Goal: Task Accomplishment & Management: Complete application form

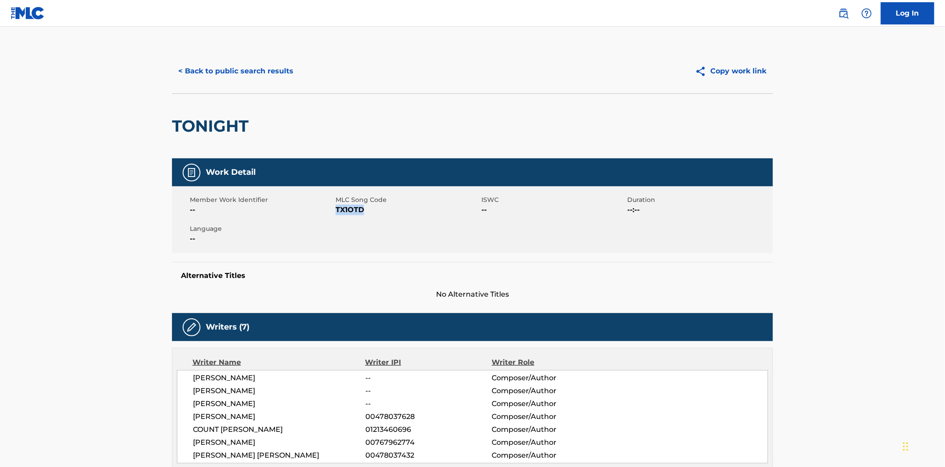
click at [256, 69] on button "< Back to public search results" at bounding box center [236, 71] width 128 height 22
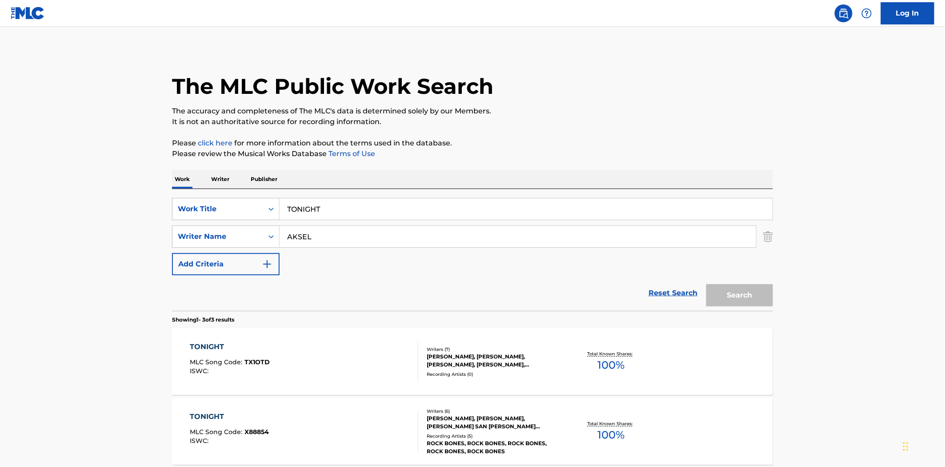
scroll to position [49, 0]
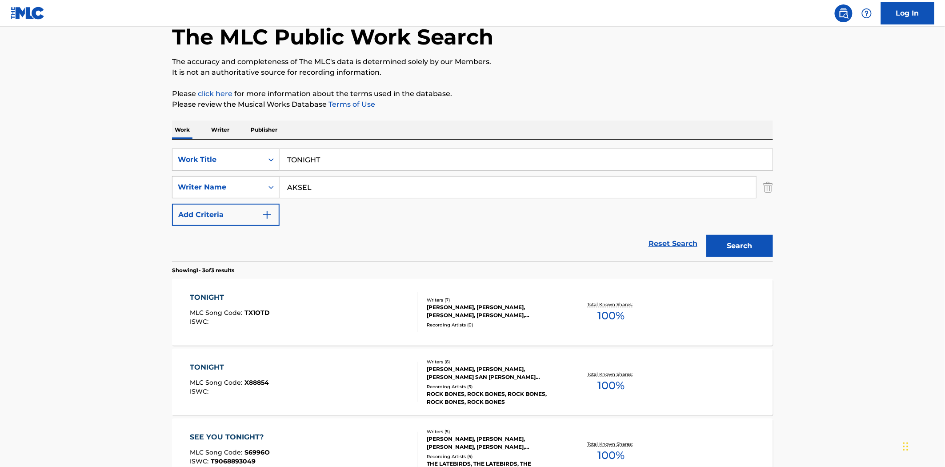
click at [306, 153] on input "TONIGHT" at bounding box center [526, 159] width 493 height 21
click at [307, 161] on input "TONIGHT" at bounding box center [526, 159] width 493 height 21
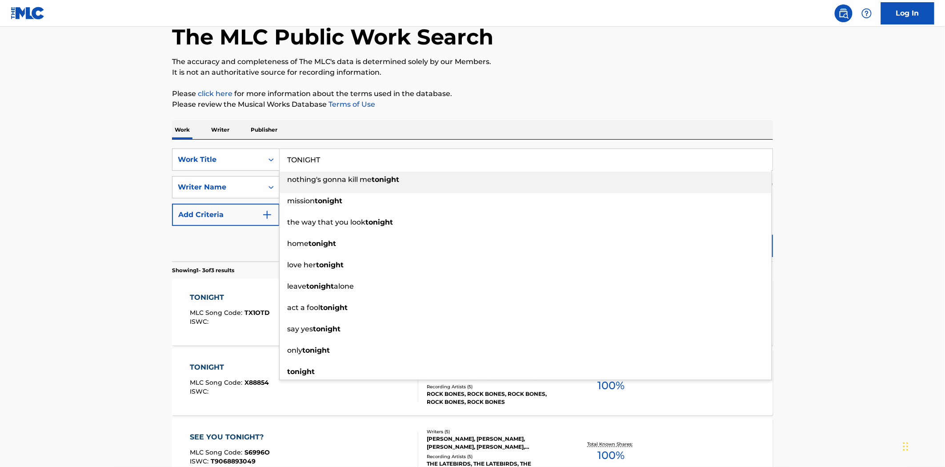
click at [307, 161] on input "TONIGHT" at bounding box center [526, 159] width 493 height 21
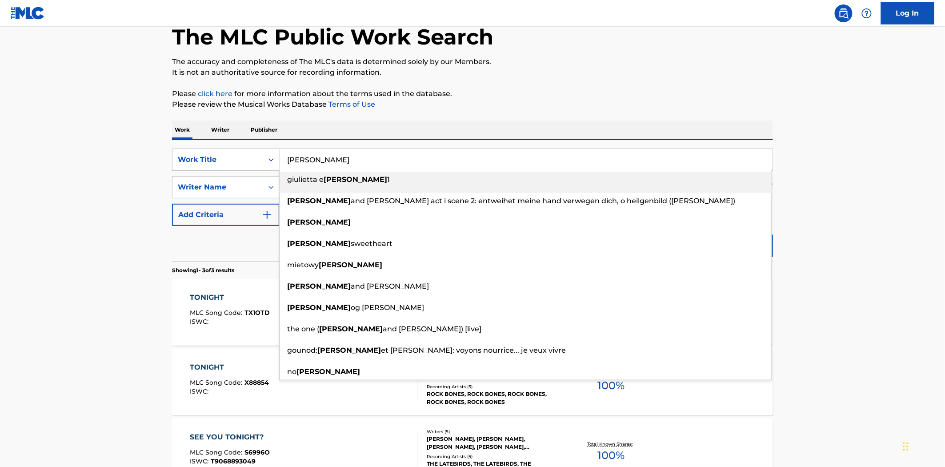
type input "[PERSON_NAME]"
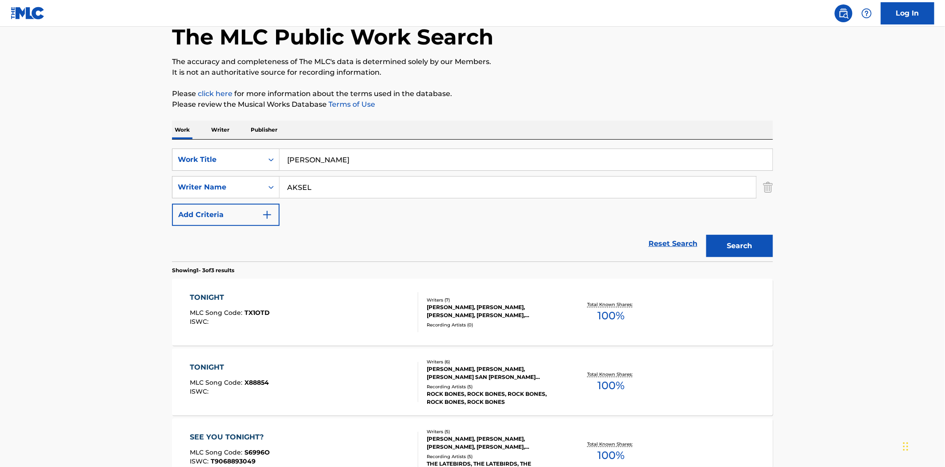
click at [707, 235] on button "Search" at bounding box center [740, 246] width 67 height 22
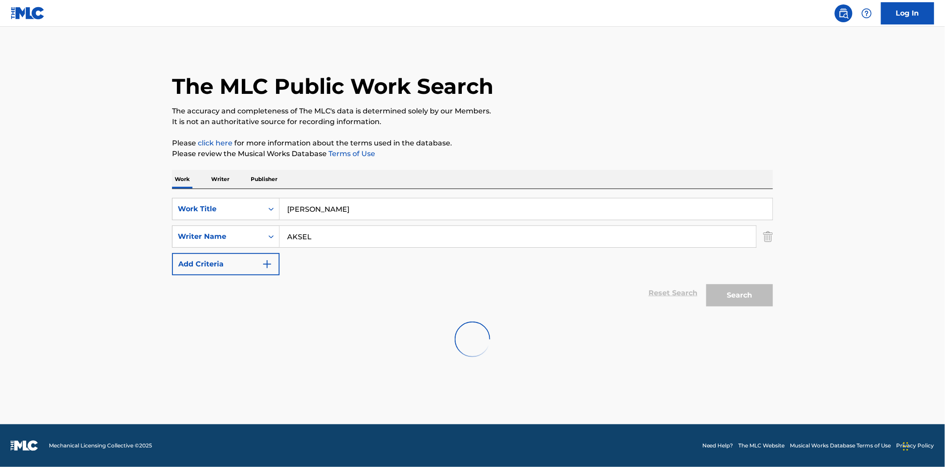
scroll to position [0, 0]
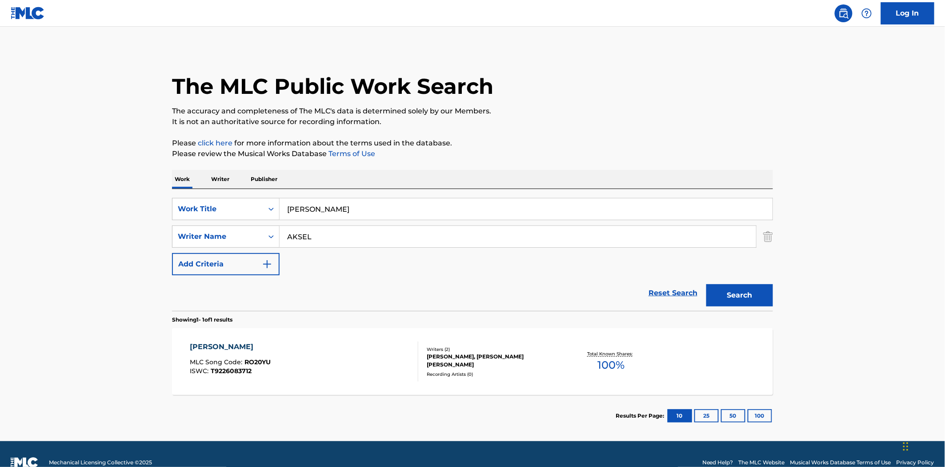
click at [321, 240] on input "AKSEL" at bounding box center [518, 236] width 477 height 21
click at [322, 240] on input "AKSEL" at bounding box center [518, 236] width 477 height 21
type input "[PERSON_NAME]"
click at [707, 284] on button "Search" at bounding box center [740, 295] width 67 height 22
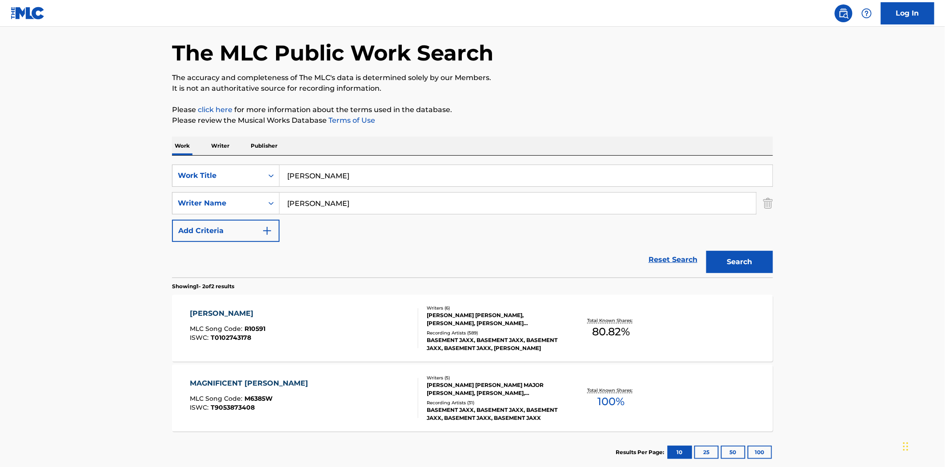
scroll to position [87, 0]
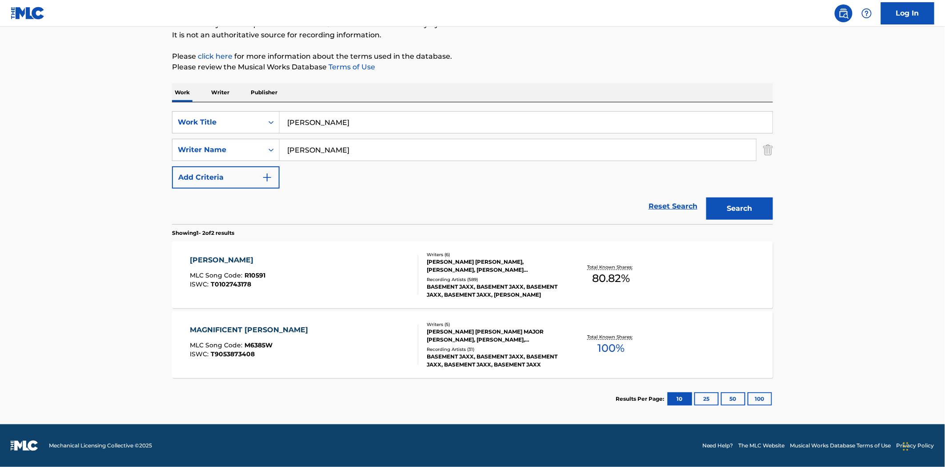
click at [196, 261] on div "[PERSON_NAME]" at bounding box center [228, 260] width 76 height 11
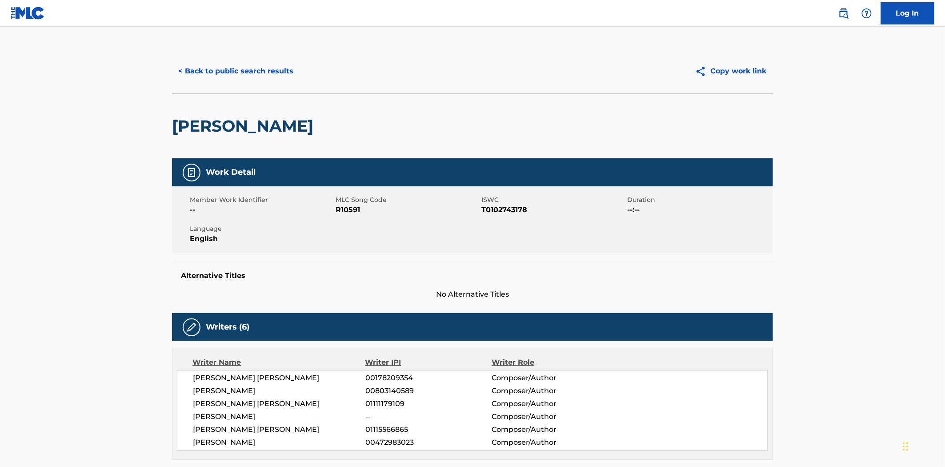
click at [348, 207] on span "R10591" at bounding box center [408, 210] width 144 height 11
copy span "R10591"
drag, startPoint x: 277, startPoint y: 74, endPoint x: 283, endPoint y: 76, distance: 6.0
click at [277, 74] on button "< Back to public search results" at bounding box center [236, 71] width 128 height 22
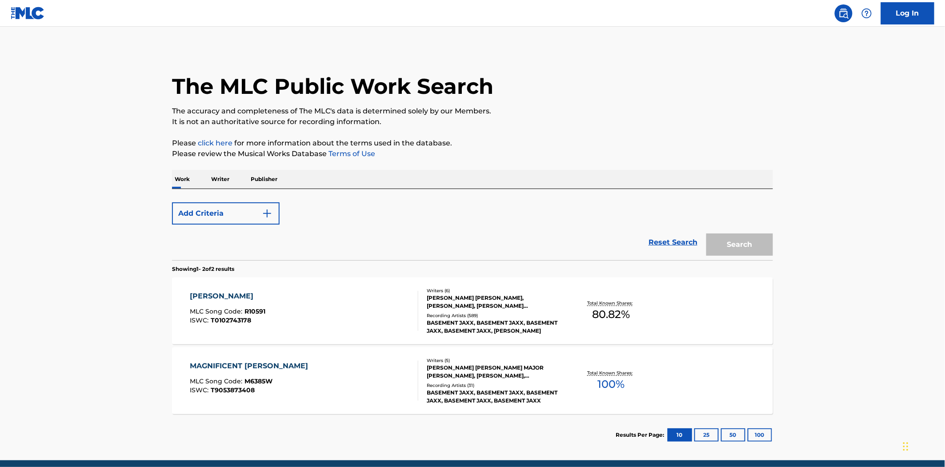
scroll to position [36, 0]
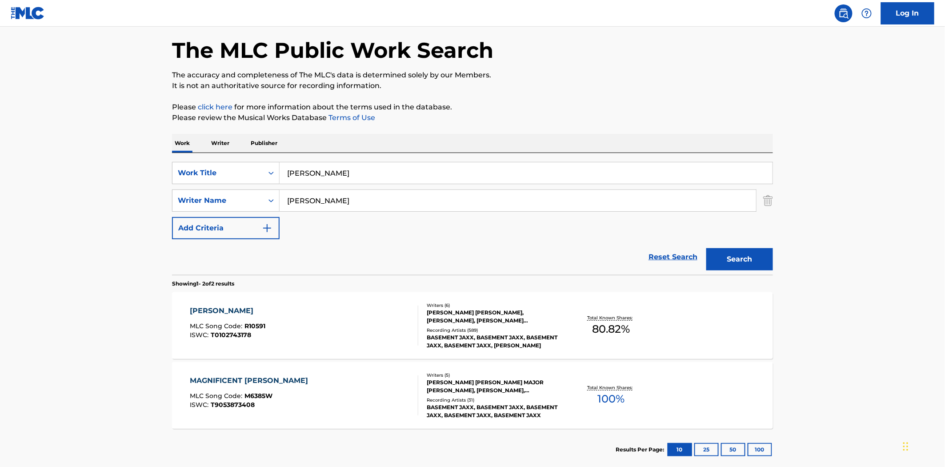
click at [373, 171] on input "[PERSON_NAME]" at bounding box center [526, 172] width 493 height 21
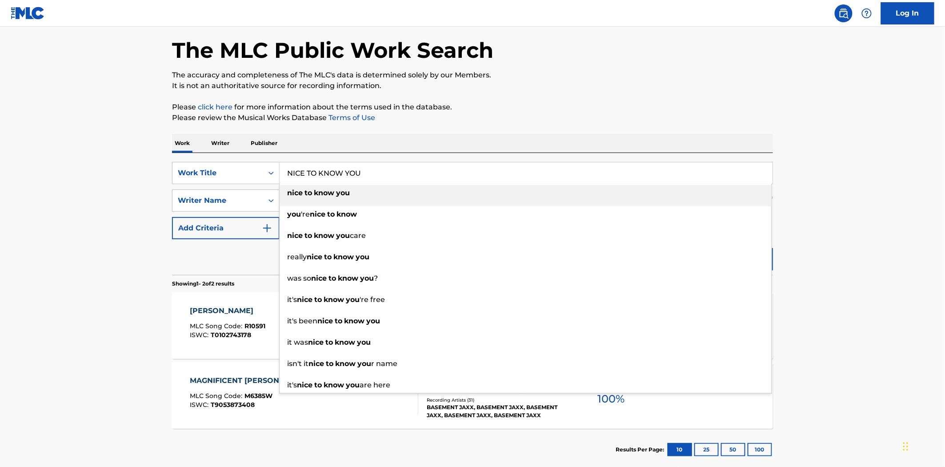
type input "NICE TO KNOW YOU"
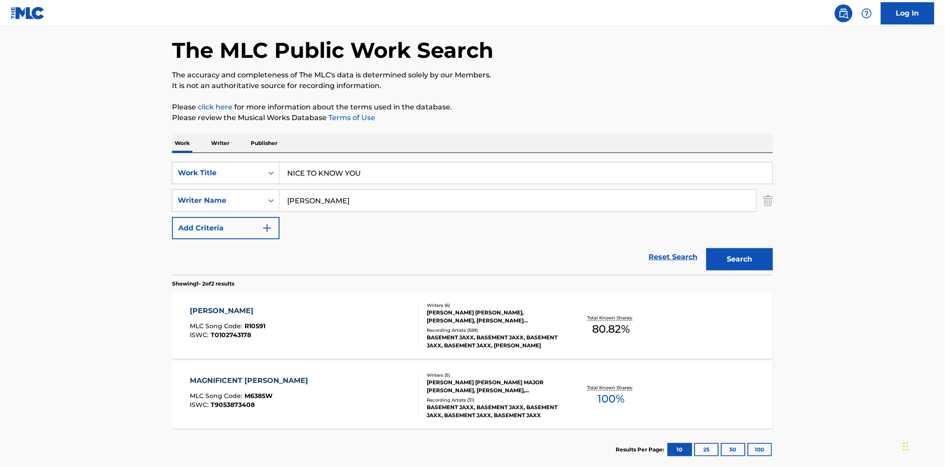
type input "[PERSON_NAME]"
click at [707, 248] on button "Search" at bounding box center [740, 259] width 67 height 22
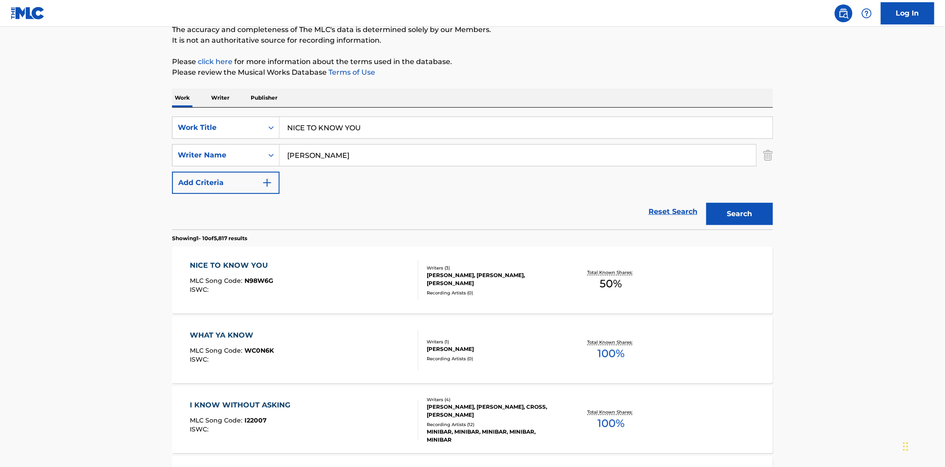
scroll to position [99, 0]
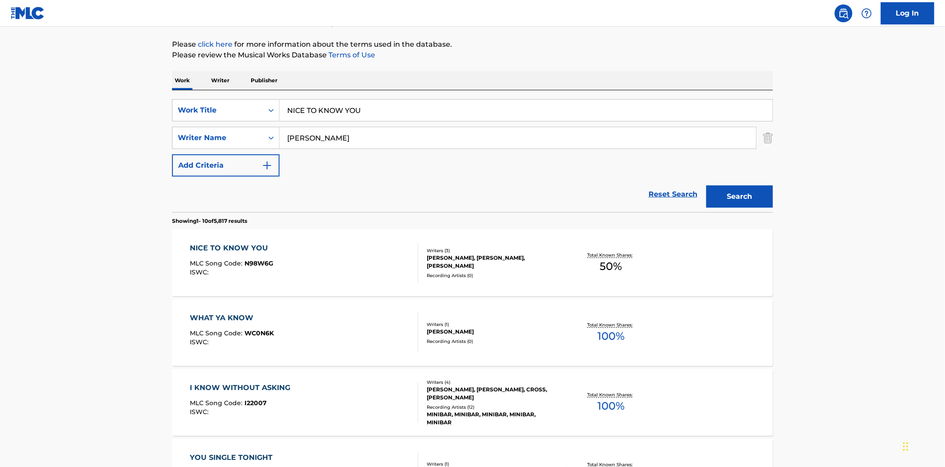
click at [209, 251] on div "NICE TO KNOW YOU" at bounding box center [232, 248] width 84 height 11
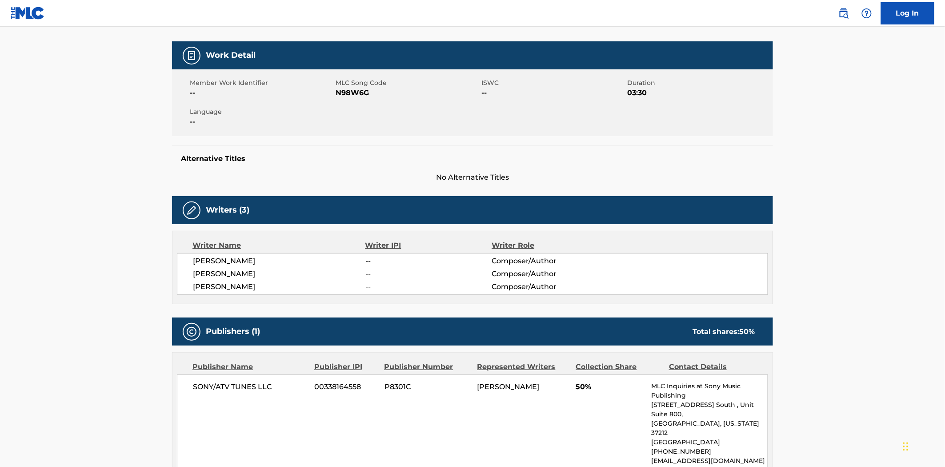
scroll to position [91, 0]
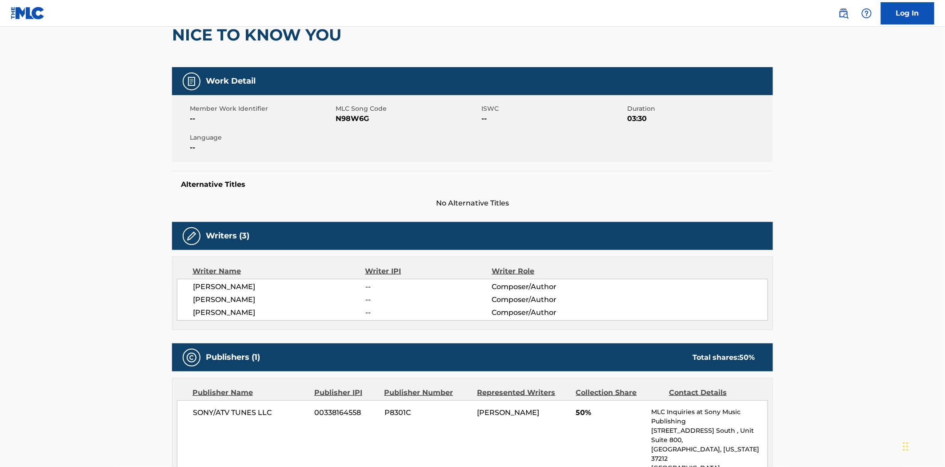
click at [358, 117] on span "N98W6G" at bounding box center [408, 118] width 144 height 11
copy span "N98W6G"
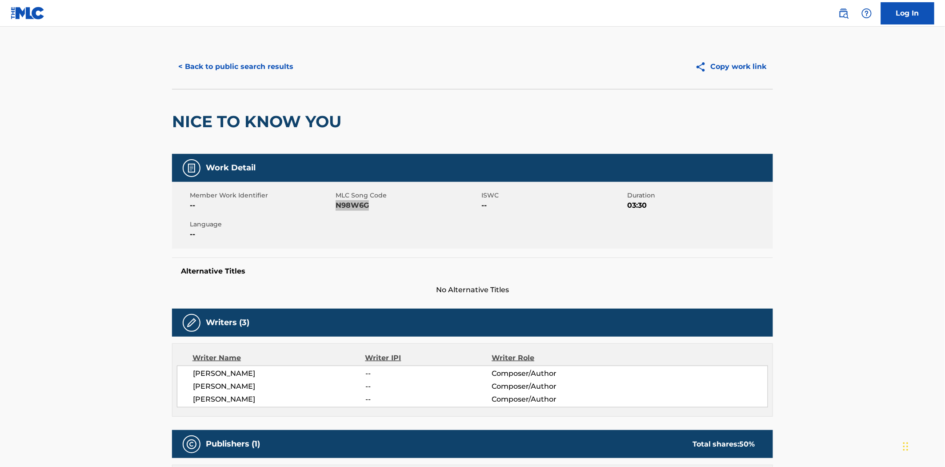
scroll to position [0, 0]
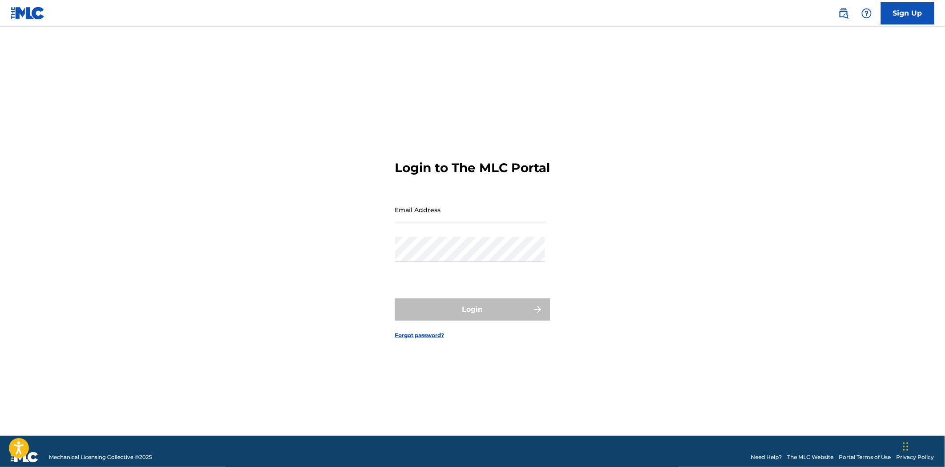
click at [484, 222] on input "Email Address" at bounding box center [470, 209] width 150 height 25
type input "cassandra.paterson@concord.com"
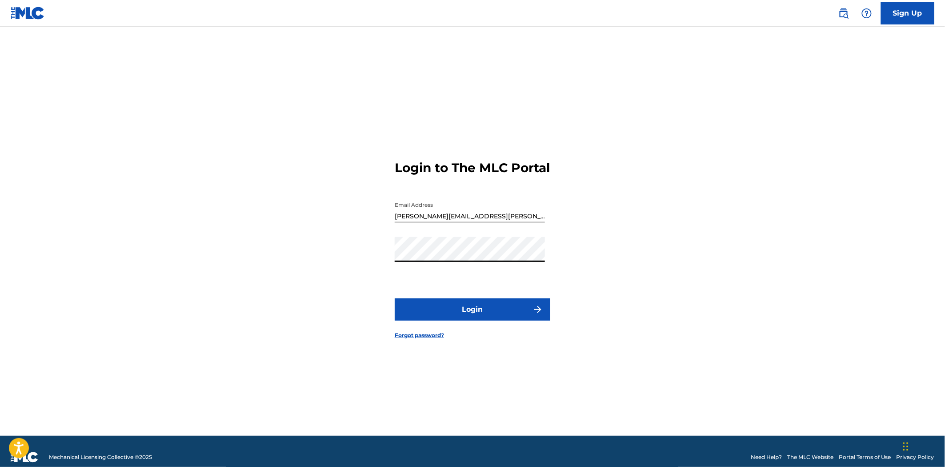
click at [446, 316] on button "Login" at bounding box center [473, 309] width 156 height 22
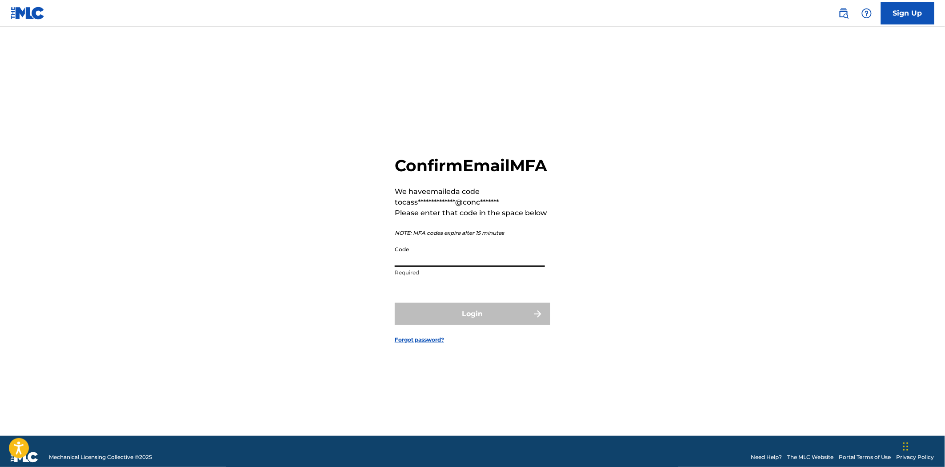
click at [463, 262] on input "Code" at bounding box center [470, 253] width 150 height 25
click at [495, 267] on input "Code" at bounding box center [470, 253] width 150 height 25
paste input "974537"
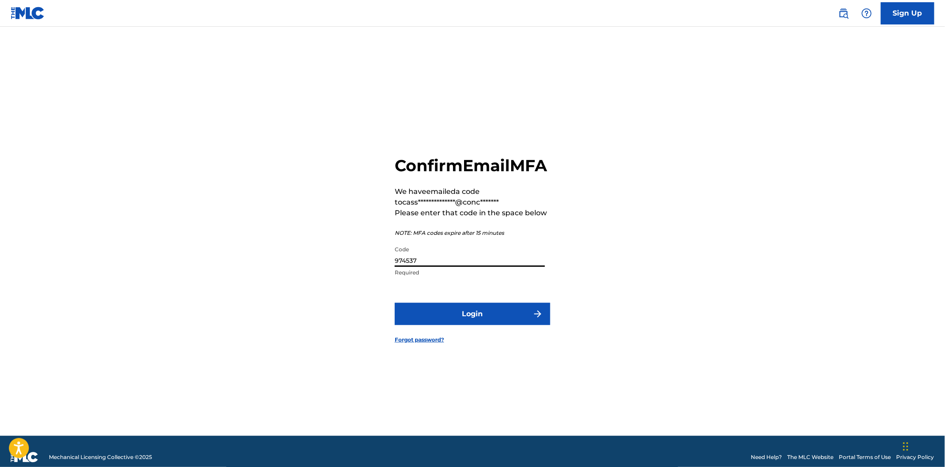
type input "974537"
click at [458, 314] on button "Login" at bounding box center [473, 314] width 156 height 22
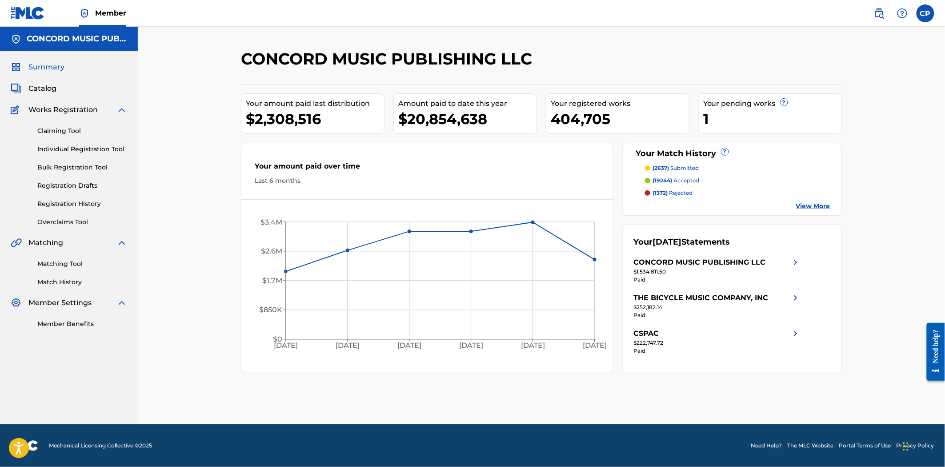
click at [55, 133] on link "Claiming Tool" at bounding box center [82, 130] width 90 height 9
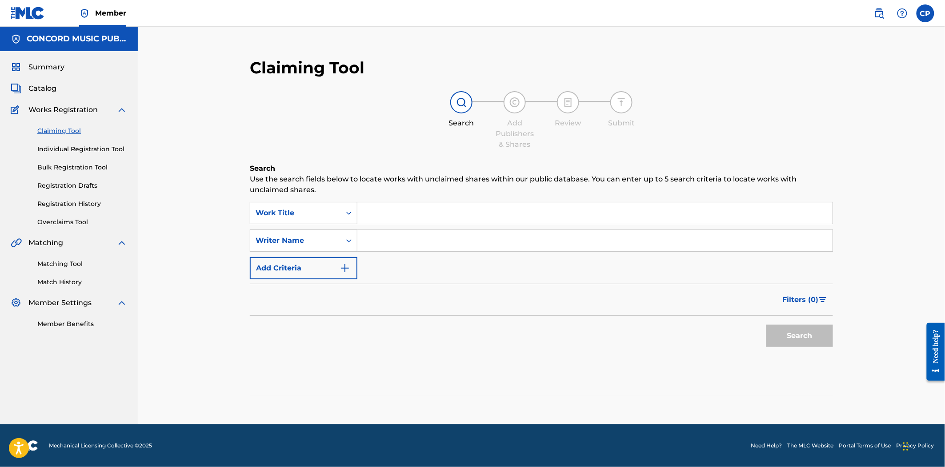
click at [363, 205] on input "Search Form" at bounding box center [595, 212] width 475 height 21
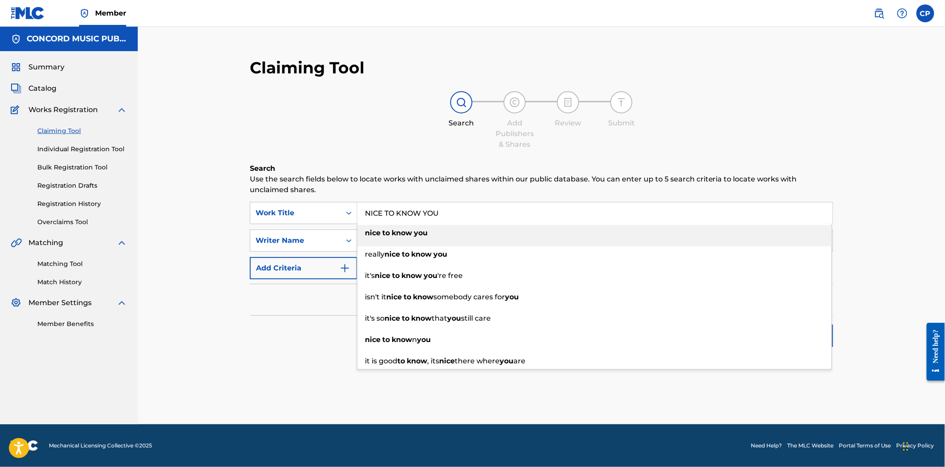
type input "NICE TO KNOW YOU"
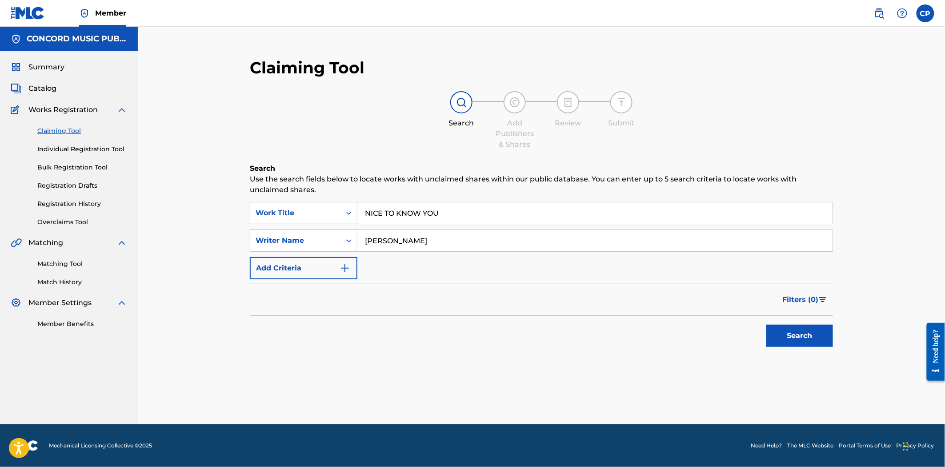
type input "[PERSON_NAME]"
click at [767, 325] on button "Search" at bounding box center [800, 336] width 67 height 22
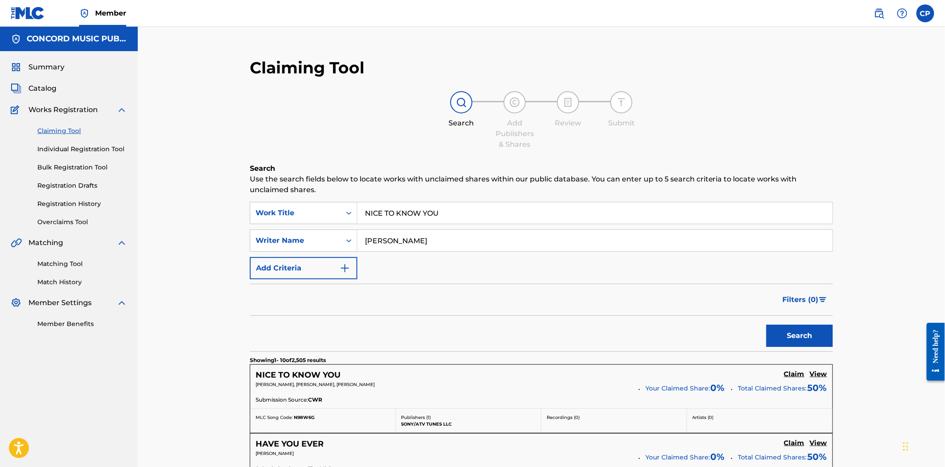
click at [308, 372] on h5 "NICE TO KNOW YOU" at bounding box center [298, 375] width 85 height 10
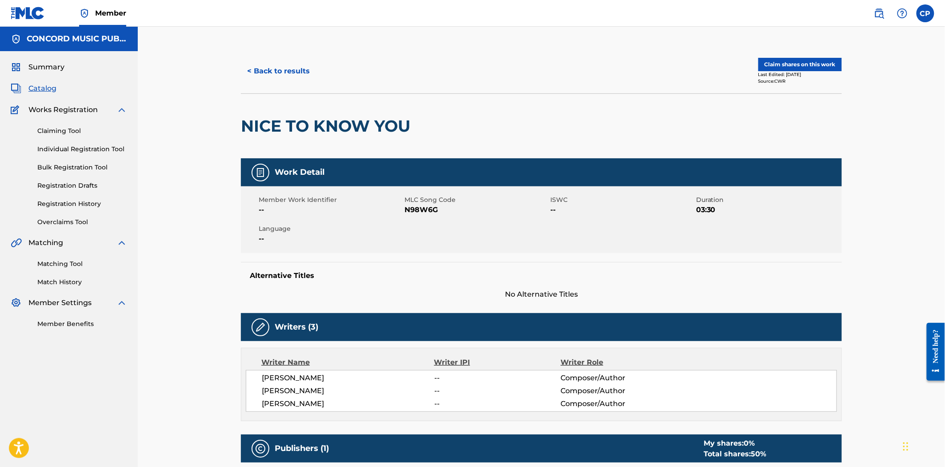
click at [820, 62] on button "Claim shares on this work" at bounding box center [801, 64] width 84 height 13
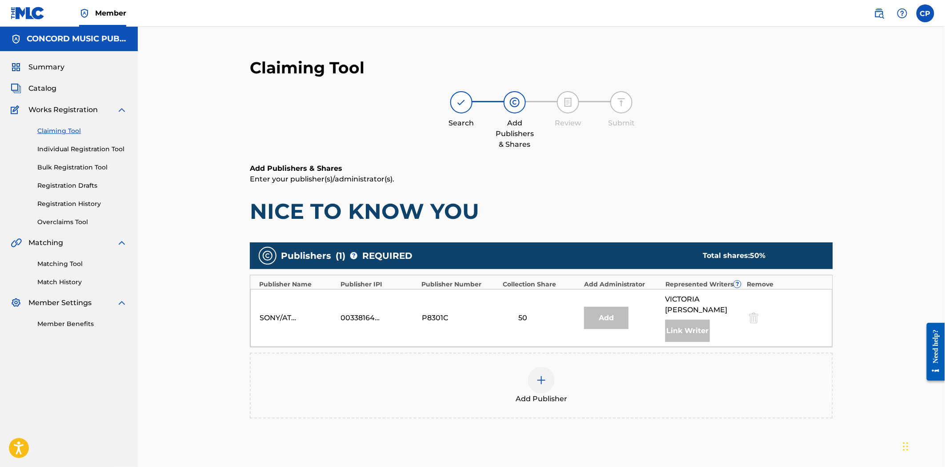
click at [535, 394] on div "Add Publisher" at bounding box center [541, 386] width 583 height 66
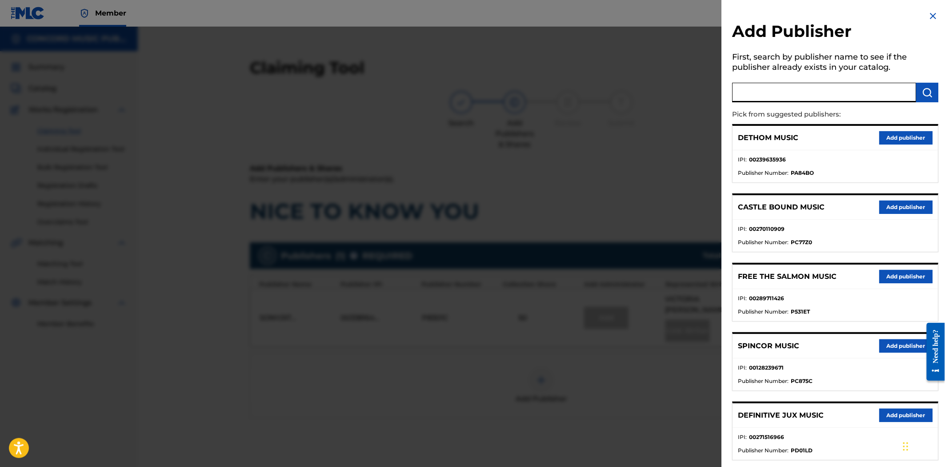
click at [759, 92] on input "text" at bounding box center [825, 93] width 184 height 20
type input "MUSIC BY ARK PUB"
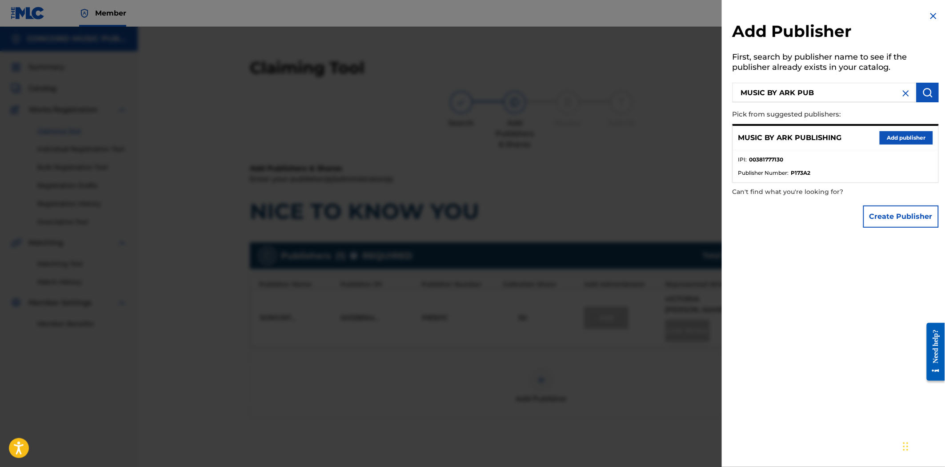
click at [896, 142] on button "Add publisher" at bounding box center [906, 137] width 53 height 13
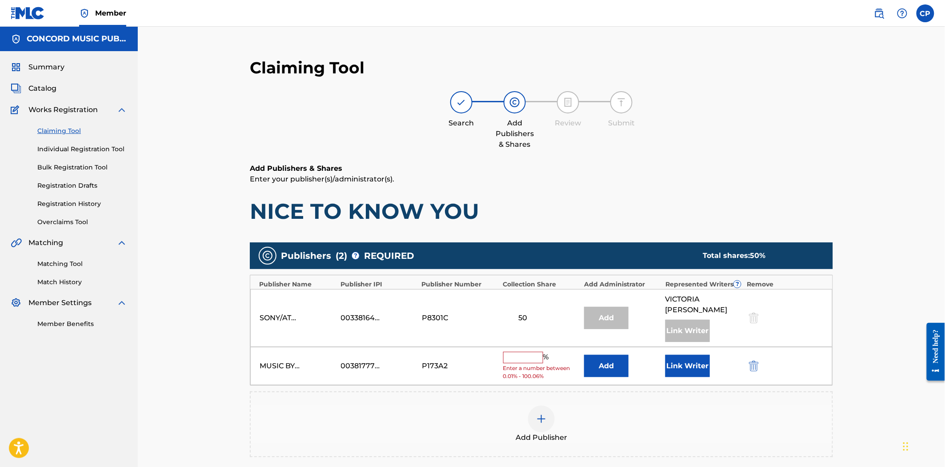
click at [601, 355] on button "Add" at bounding box center [606, 366] width 44 height 22
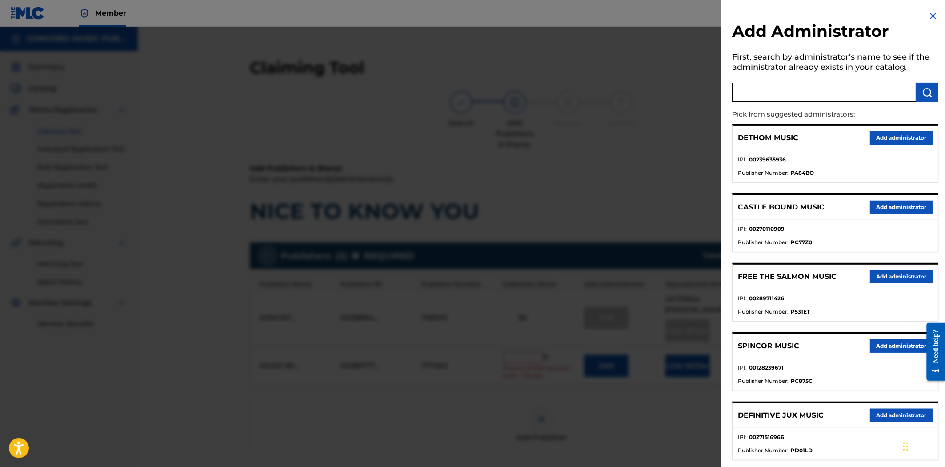
click at [785, 95] on input "text" at bounding box center [825, 93] width 184 height 20
type input "CONCORD COPYR"
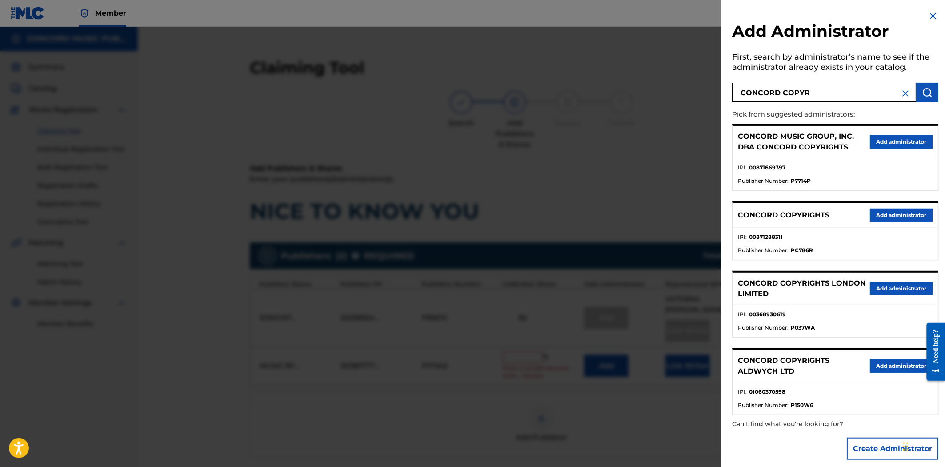
click at [891, 145] on button "Add administrator" at bounding box center [902, 141] width 63 height 13
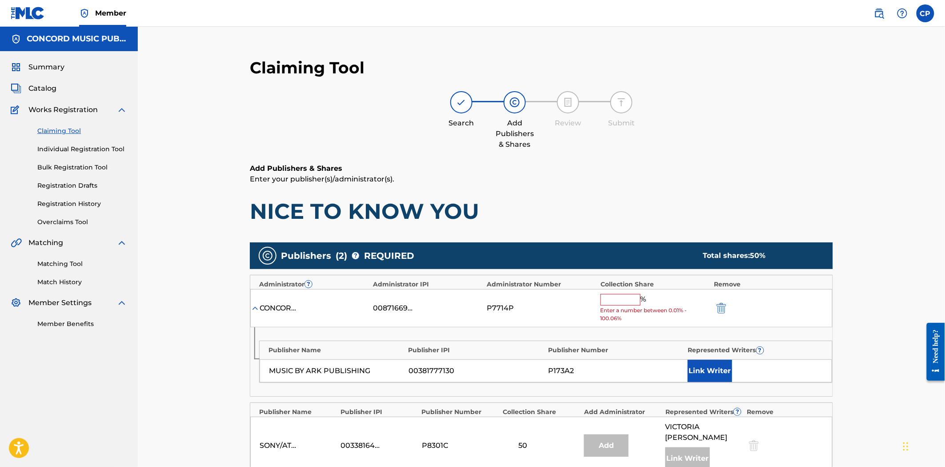
click at [607, 304] on input "text" at bounding box center [621, 300] width 40 height 12
click at [607, 299] on input "text" at bounding box center [621, 300] width 40 height 12
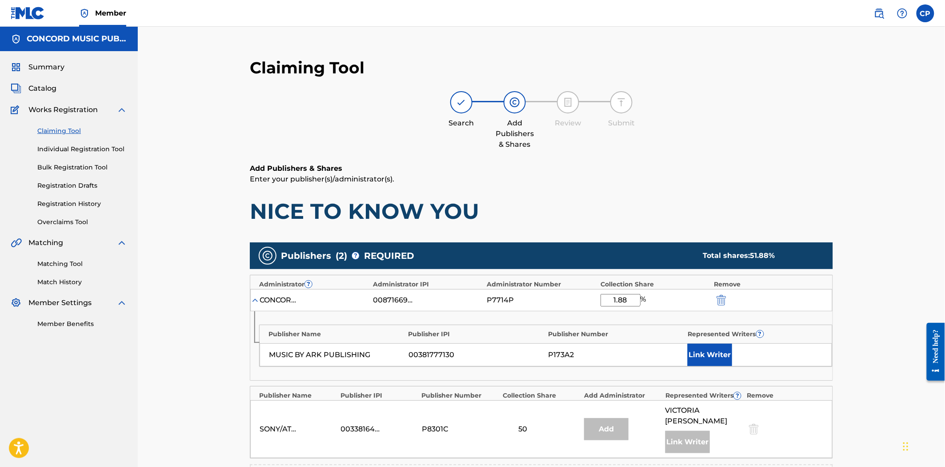
type input "1.88"
click at [717, 350] on button "Link Writer" at bounding box center [710, 355] width 44 height 22
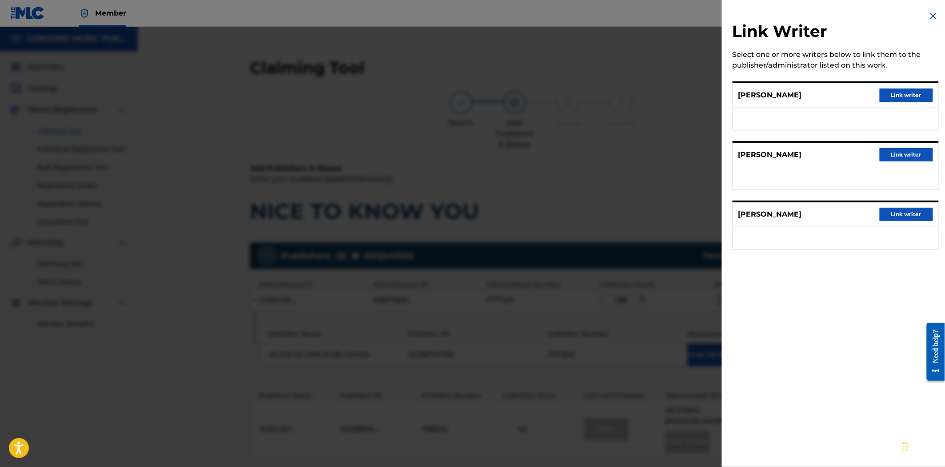
click at [886, 95] on button "Link writer" at bounding box center [906, 94] width 53 height 13
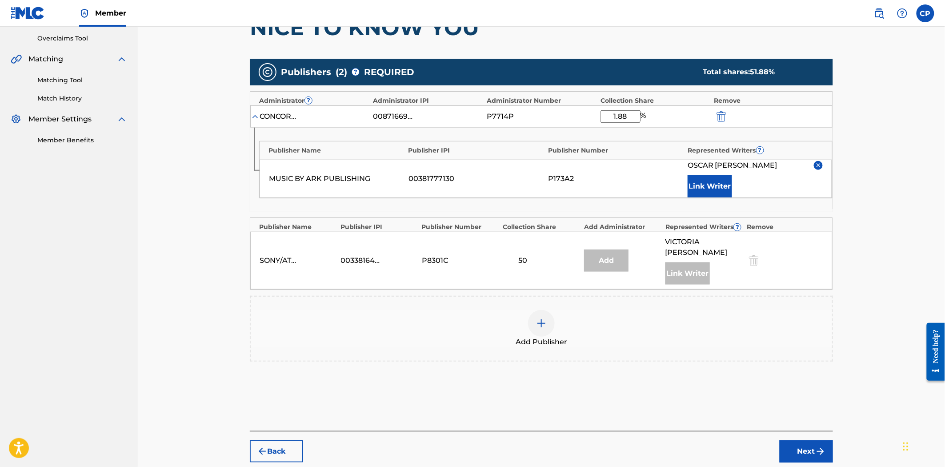
scroll to position [197, 0]
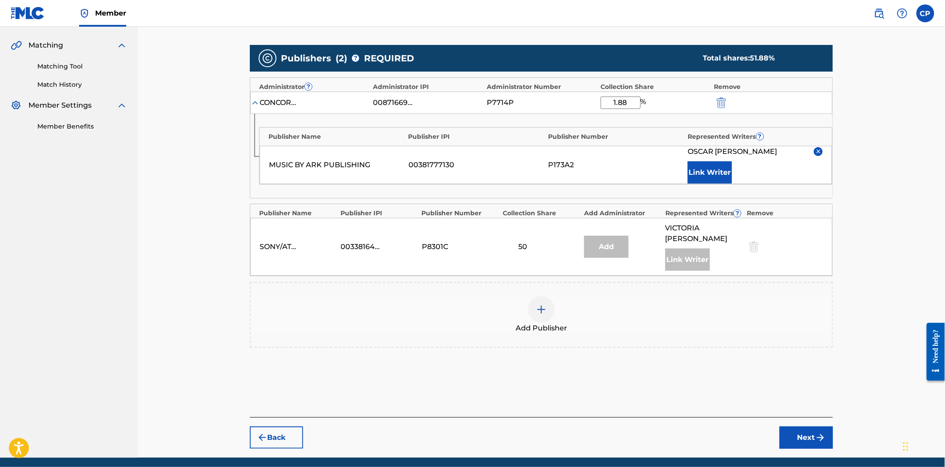
click at [557, 323] on span "Add Publisher" at bounding box center [542, 328] width 52 height 11
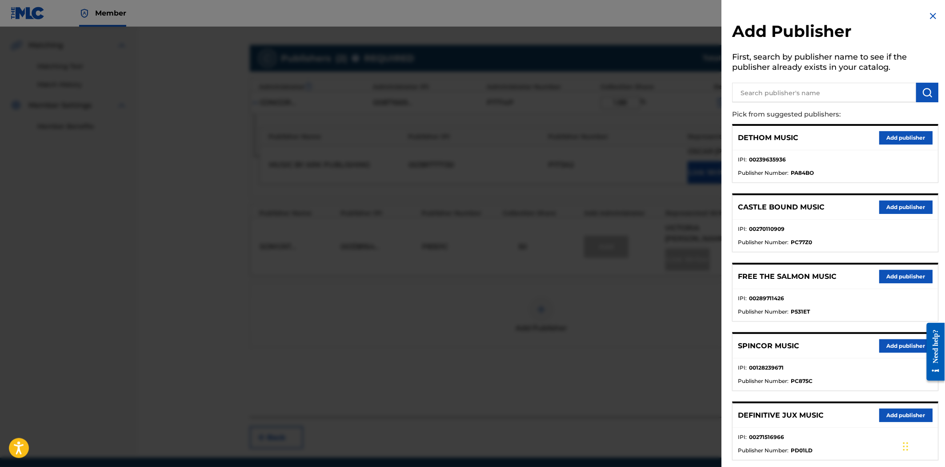
click at [775, 81] on div at bounding box center [836, 91] width 206 height 22
click at [772, 94] on input "text" at bounding box center [825, 93] width 184 height 20
type input "CONCORD COPYRIGHT"
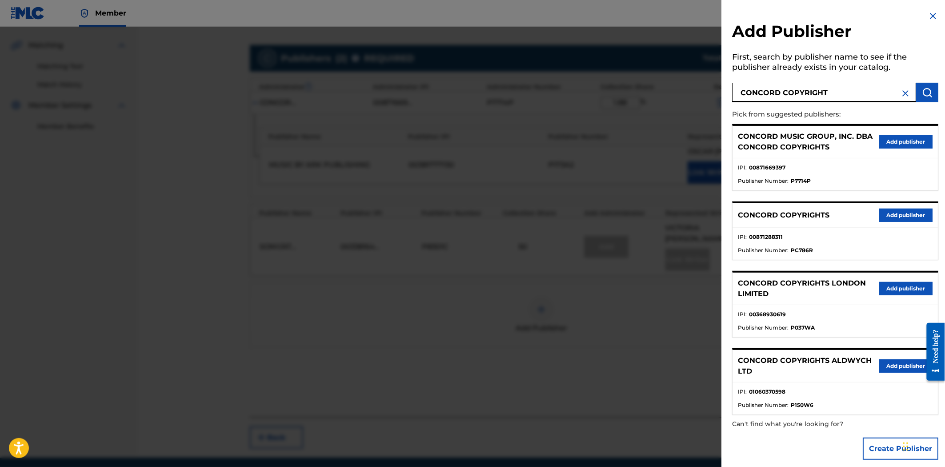
click at [892, 142] on button "Add publisher" at bounding box center [906, 141] width 53 height 13
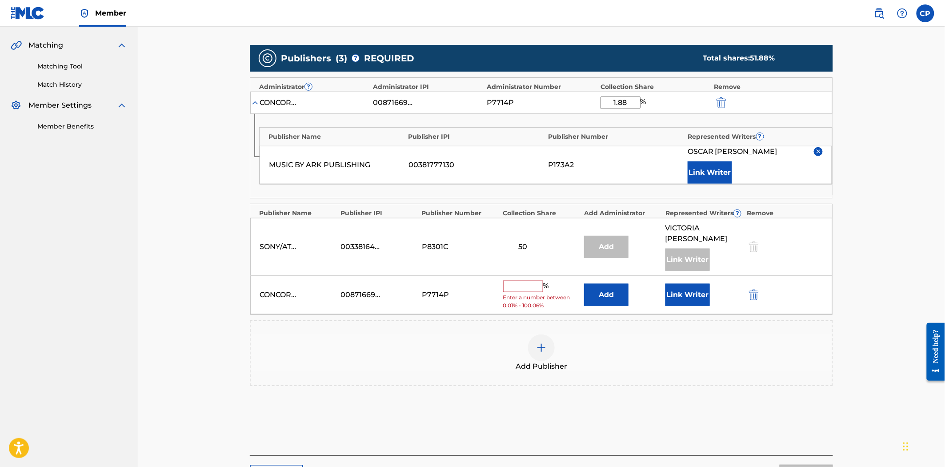
click at [539, 281] on input "text" at bounding box center [523, 287] width 40 height 12
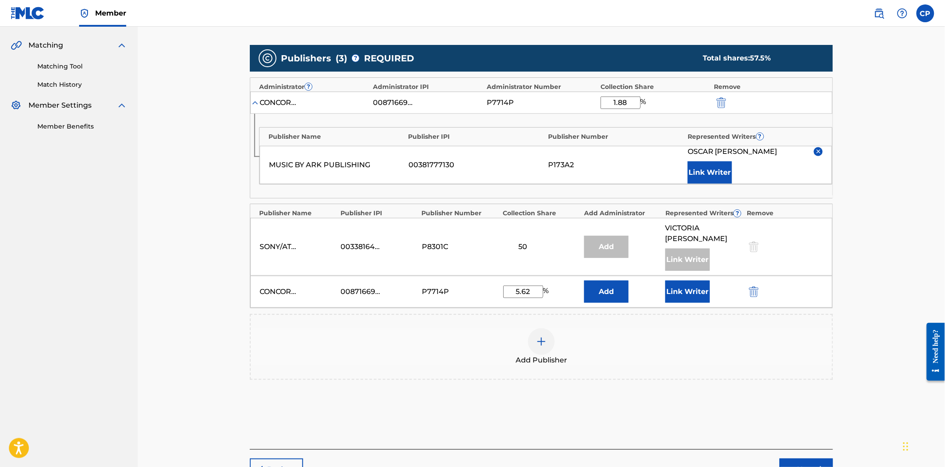
type input "5.62"
click at [681, 281] on button "Link Writer" at bounding box center [688, 292] width 44 height 22
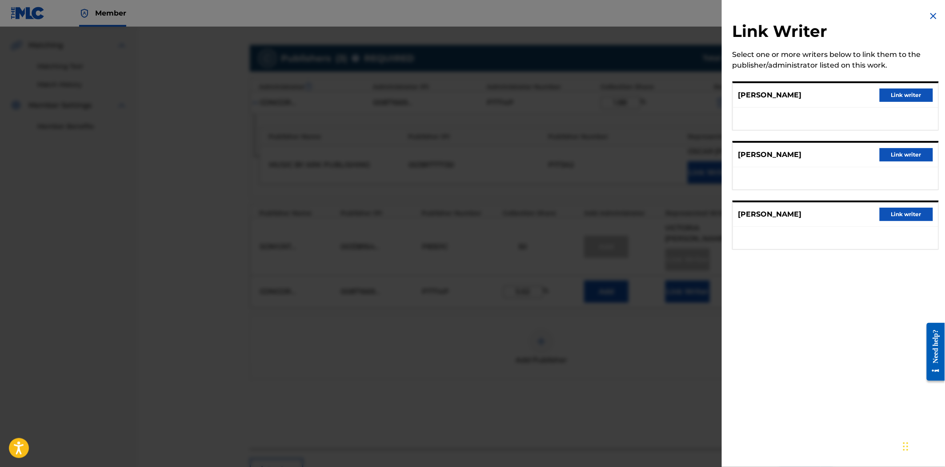
click at [896, 98] on button "Link writer" at bounding box center [906, 94] width 53 height 13
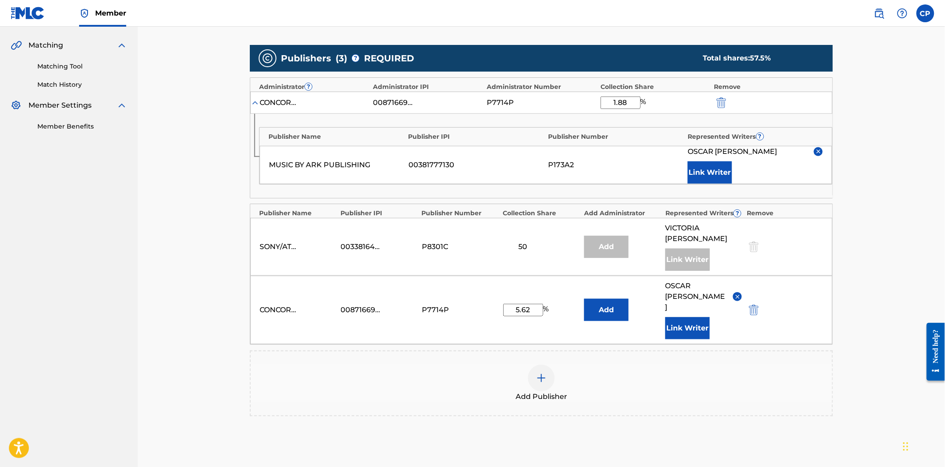
click at [539, 373] on img at bounding box center [541, 378] width 11 height 11
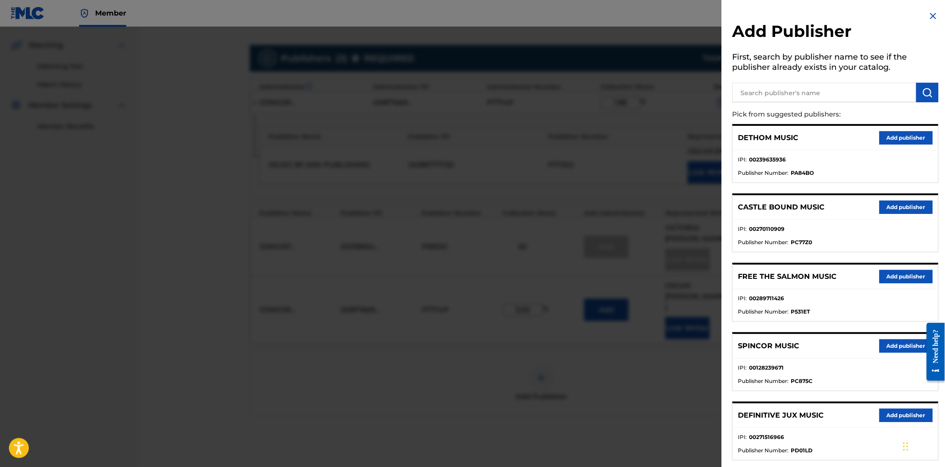
click at [807, 99] on input "text" at bounding box center [825, 93] width 184 height 20
type input "COMPLETE FLAME"
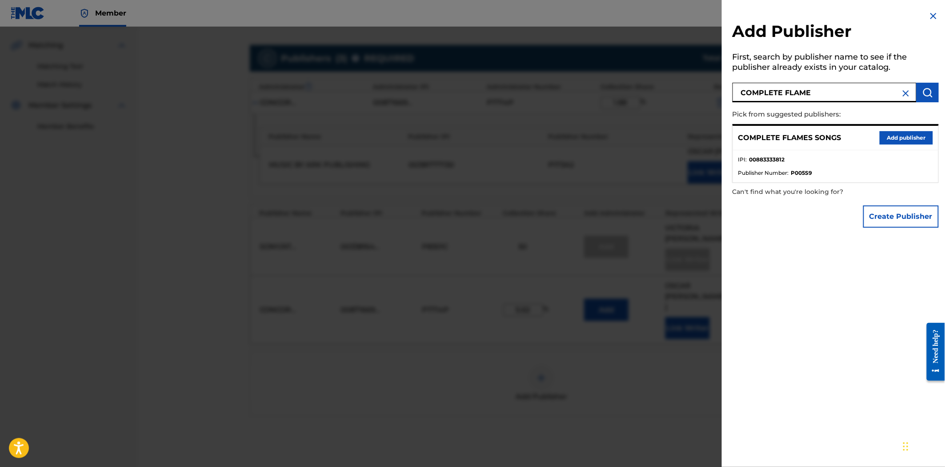
click at [895, 140] on button "Add publisher" at bounding box center [906, 137] width 53 height 13
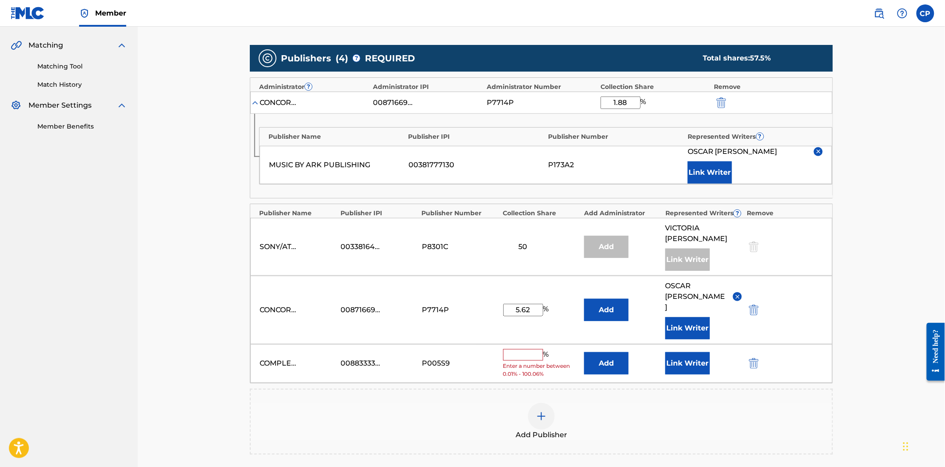
click at [614, 352] on button "Add" at bounding box center [606, 363] width 44 height 22
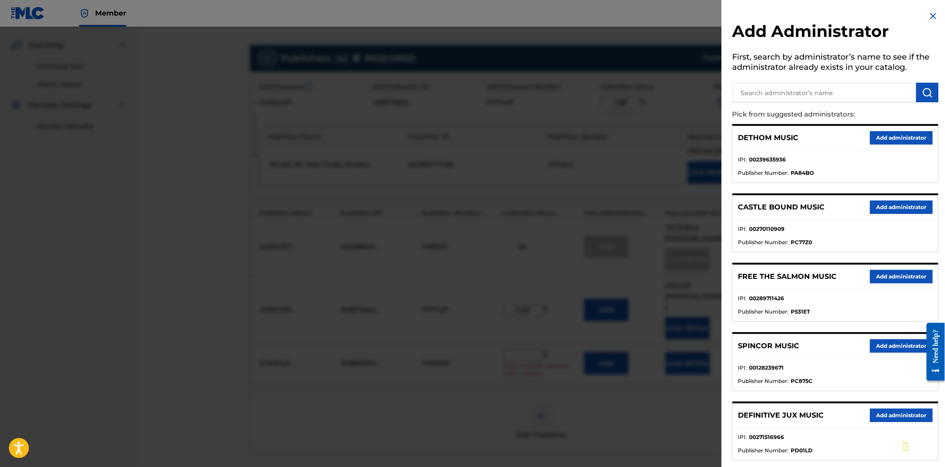
click at [780, 89] on input "text" at bounding box center [825, 93] width 184 height 20
type input "CONCORD COPYR"
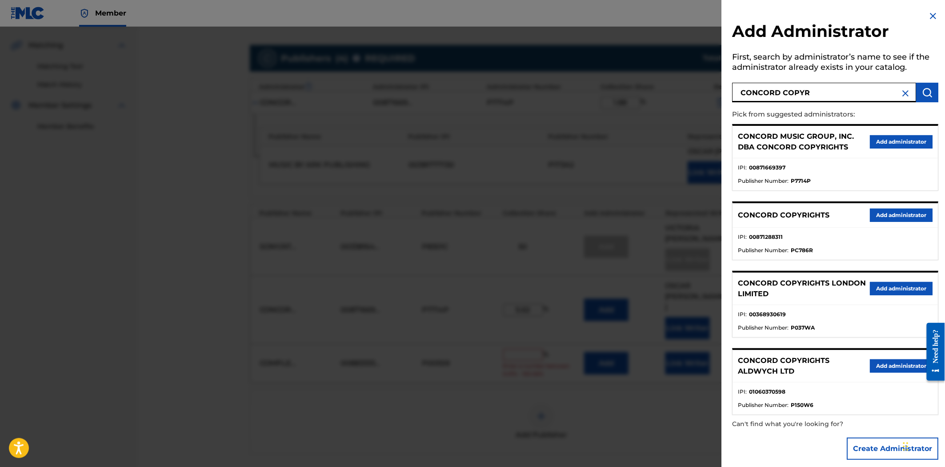
click at [900, 135] on button "Add administrator" at bounding box center [902, 141] width 63 height 13
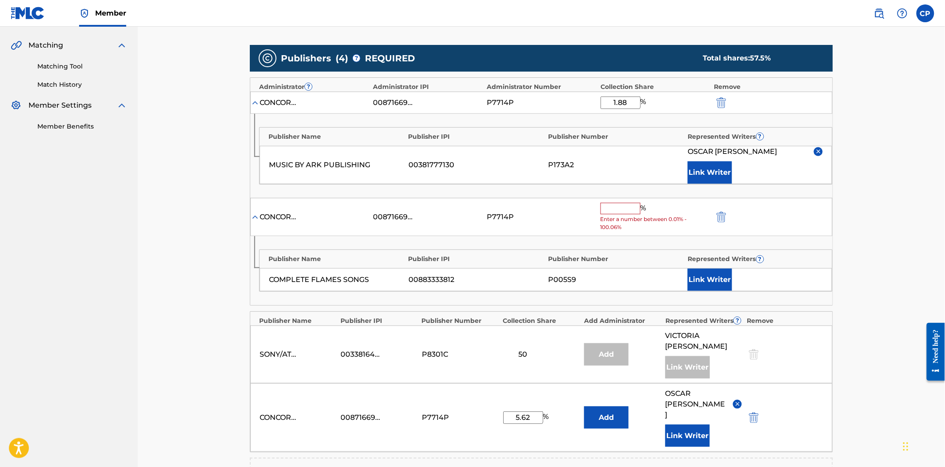
click at [622, 211] on input "text" at bounding box center [621, 209] width 40 height 12
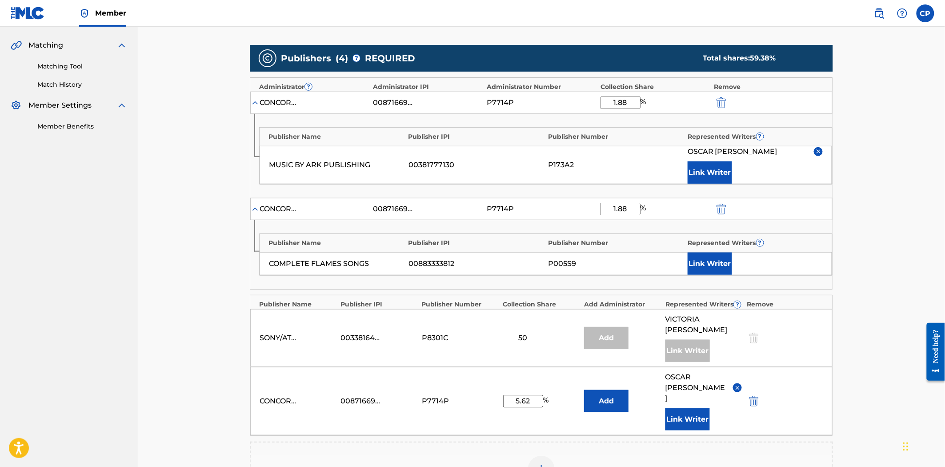
type input "1.88"
click at [699, 255] on button "Link Writer" at bounding box center [710, 264] width 44 height 22
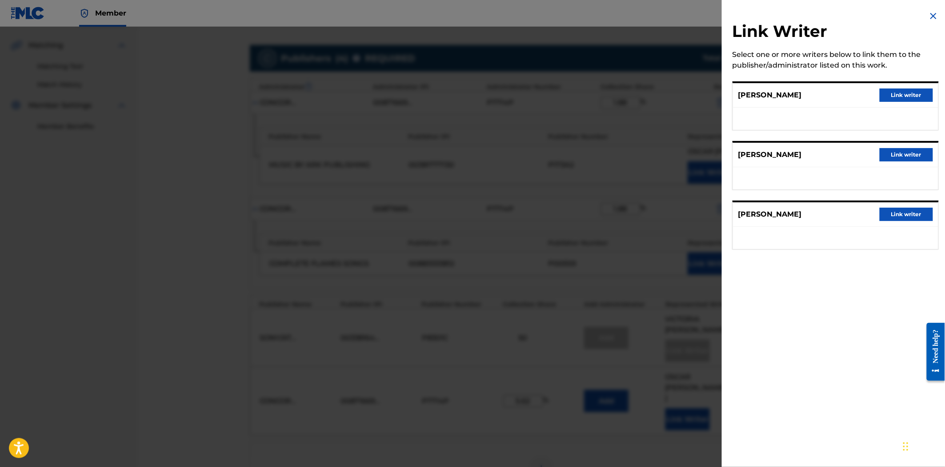
drag, startPoint x: 888, startPoint y: 150, endPoint x: 878, endPoint y: 154, distance: 11.2
click at [889, 151] on button "Link writer" at bounding box center [906, 154] width 53 height 13
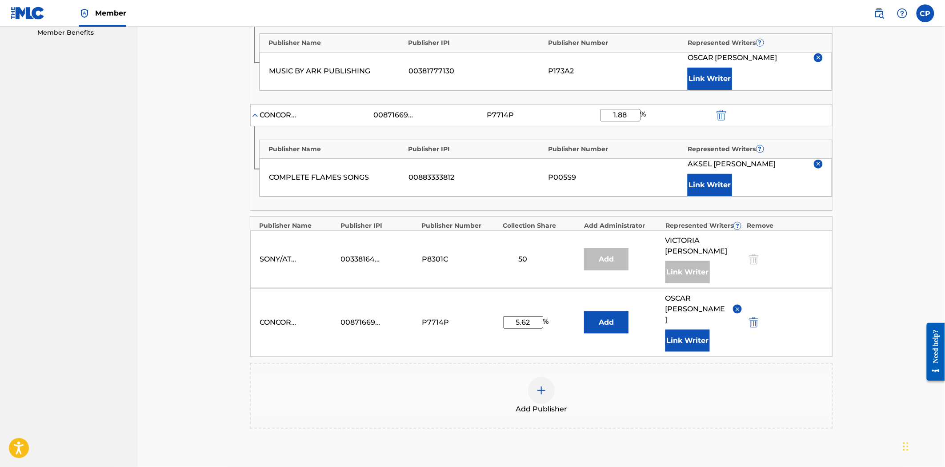
scroll to position [296, 0]
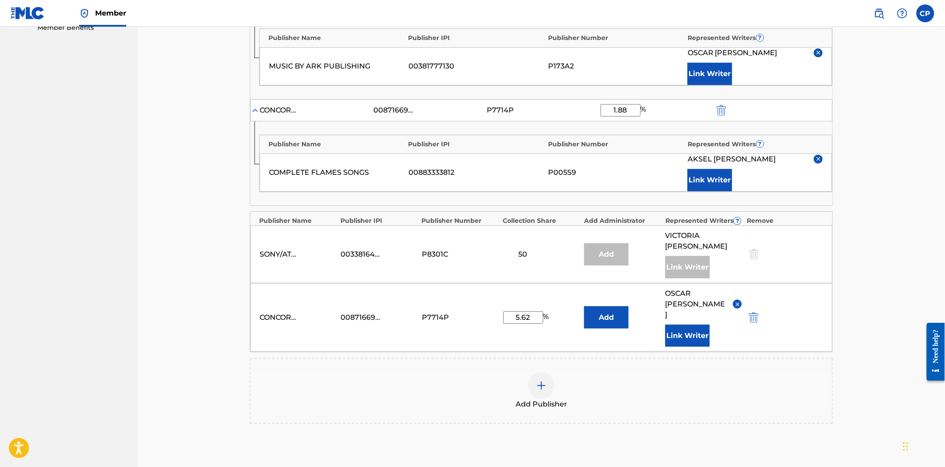
click at [534, 372] on div at bounding box center [541, 385] width 27 height 27
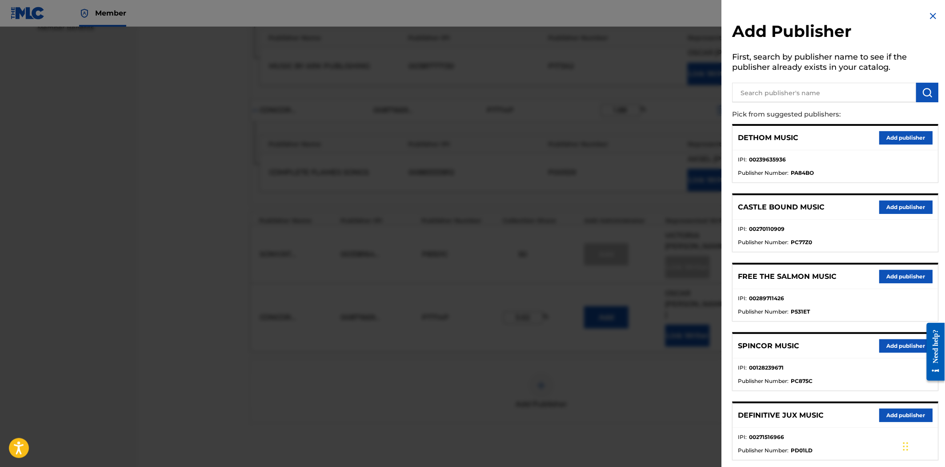
click at [771, 87] on input "text" at bounding box center [825, 93] width 184 height 20
type input "CONCORD BARITONE"
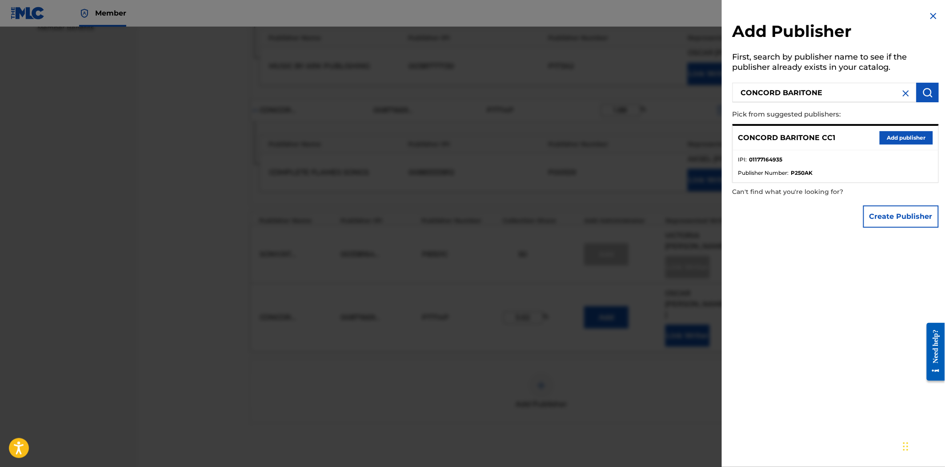
click at [908, 142] on button "Add publisher" at bounding box center [906, 137] width 53 height 13
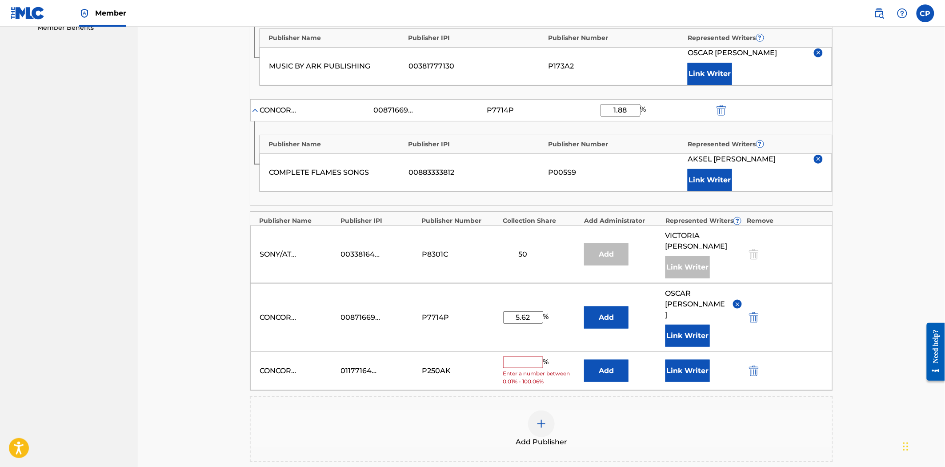
click at [531, 357] on input "text" at bounding box center [523, 363] width 40 height 12
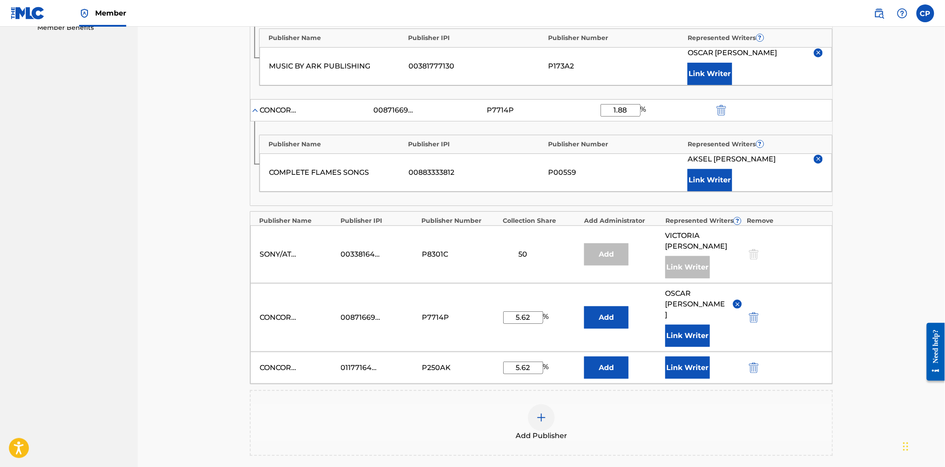
type input "5.62"
click at [678, 357] on button "Link Writer" at bounding box center [688, 368] width 44 height 22
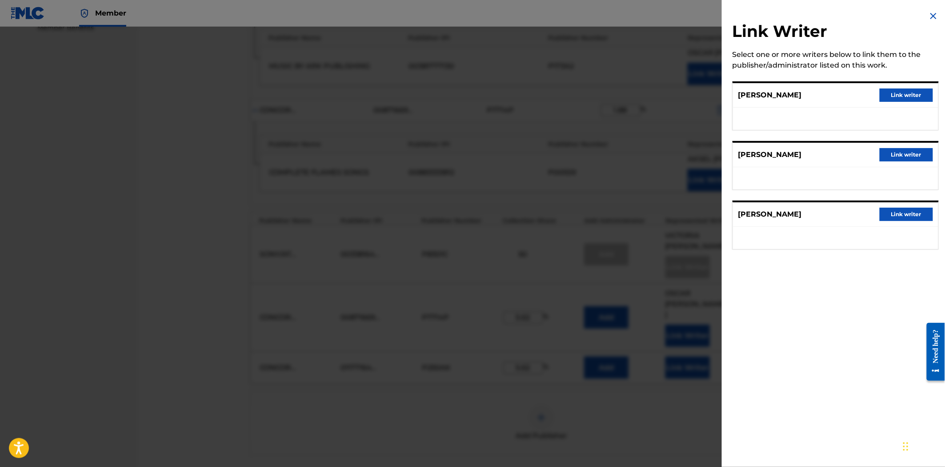
click at [890, 151] on button "Link writer" at bounding box center [906, 154] width 53 height 13
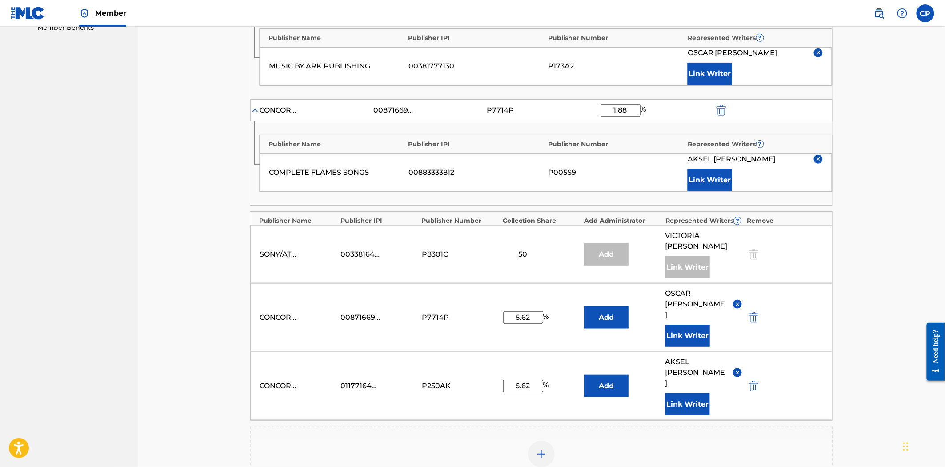
click at [721, 108] on img "submit" at bounding box center [722, 110] width 10 height 11
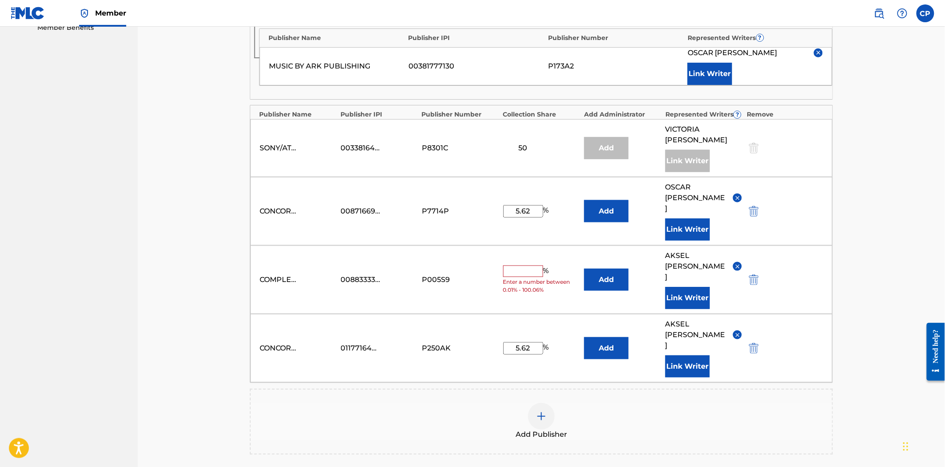
click at [612, 269] on button "Add" at bounding box center [606, 280] width 44 height 22
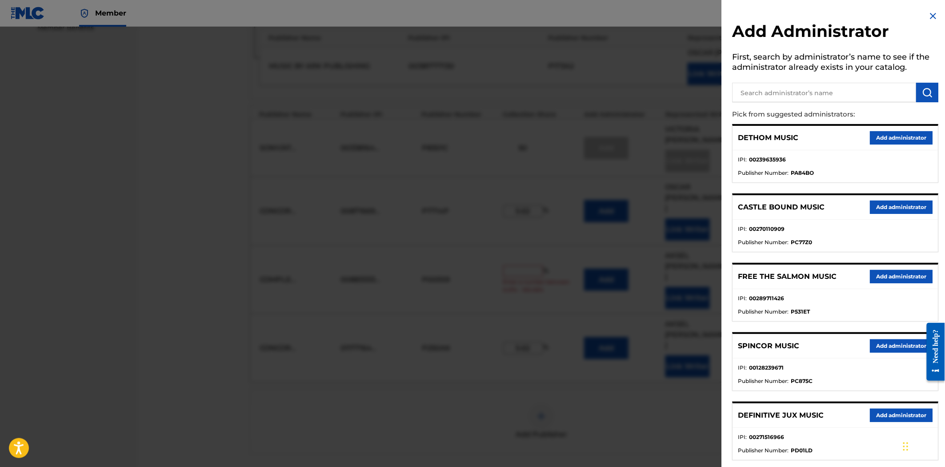
click at [786, 100] on input "text" at bounding box center [825, 93] width 184 height 20
type input "CONCORD BARIT"
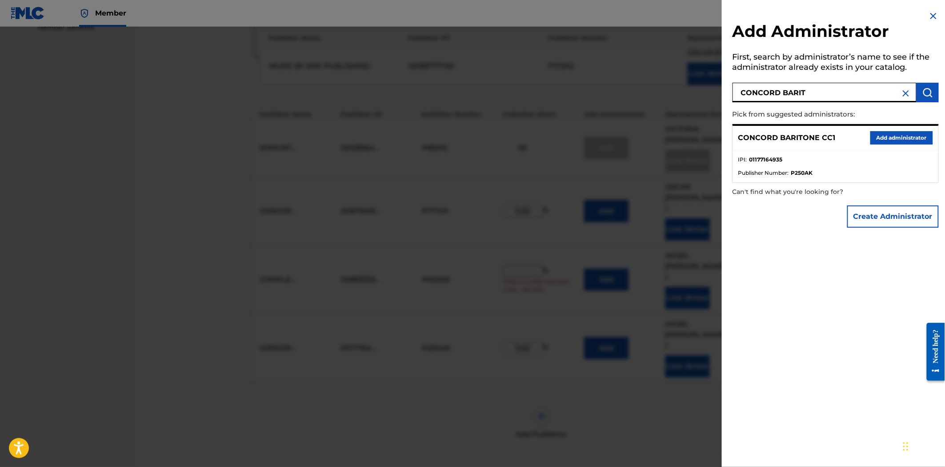
click at [892, 136] on button "Add administrator" at bounding box center [902, 137] width 63 height 13
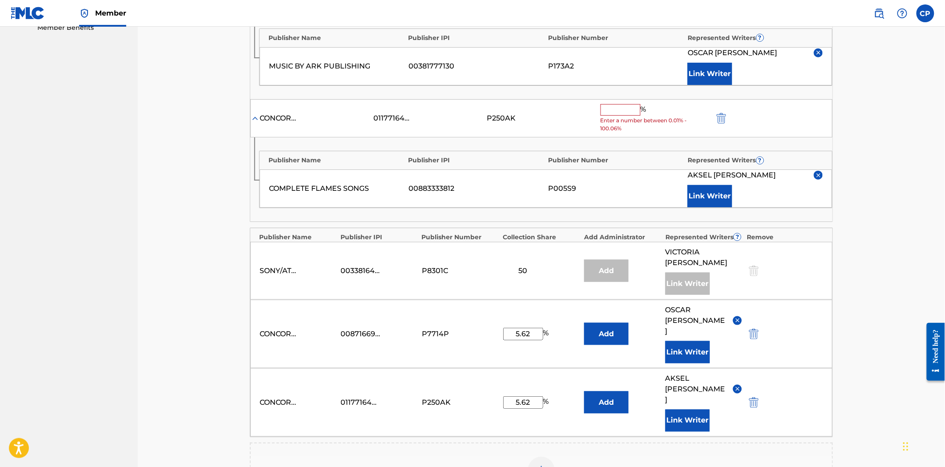
click at [603, 108] on input "text" at bounding box center [621, 110] width 40 height 12
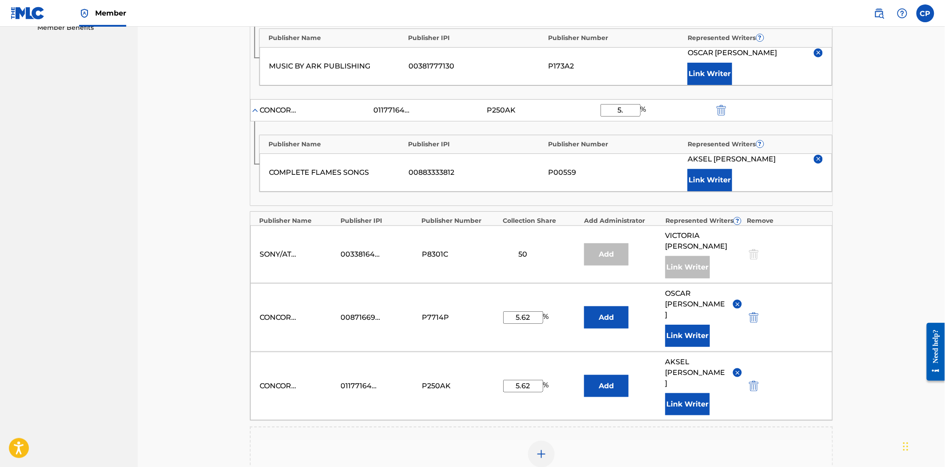
type input "5"
type input "1.88"
click at [866, 278] on div "Claiming Tool Search Add Publishers & Shares Review Submit Add Publishers & Sha…" at bounding box center [542, 167] width 808 height 872
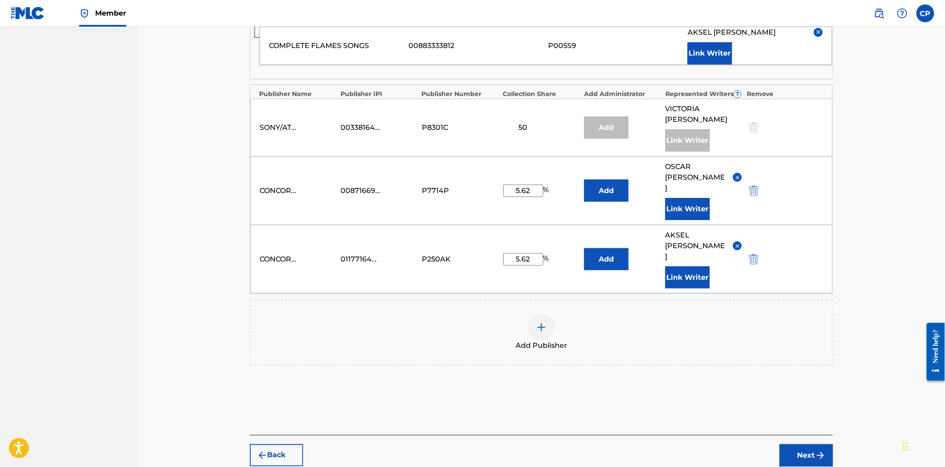
scroll to position [430, 0]
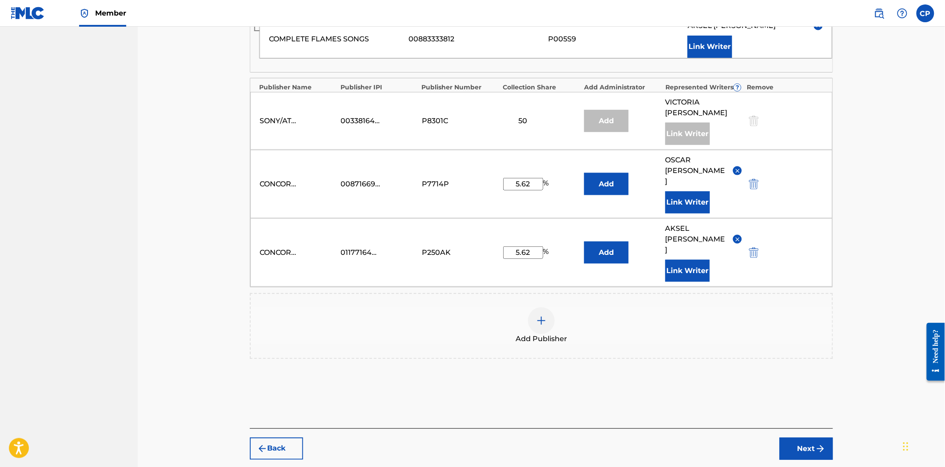
click at [541, 315] on img at bounding box center [541, 320] width 11 height 11
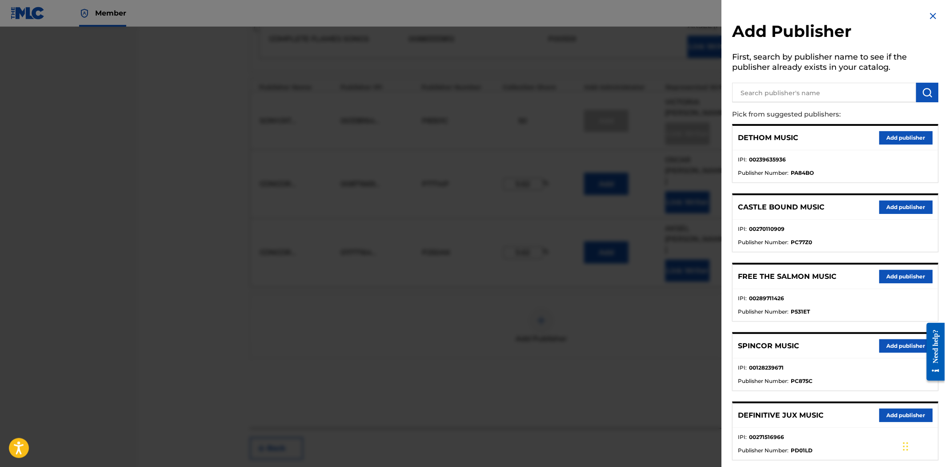
click at [569, 317] on div at bounding box center [472, 260] width 945 height 467
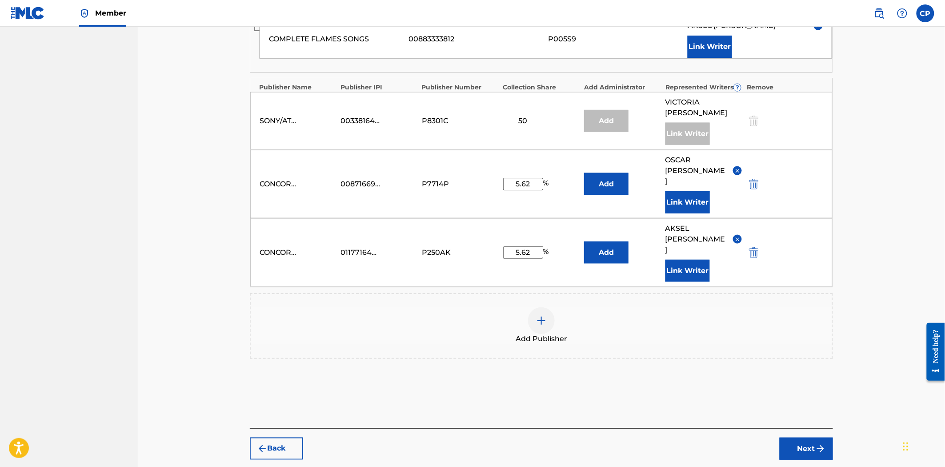
click at [794, 438] on button "Next" at bounding box center [806, 449] width 53 height 22
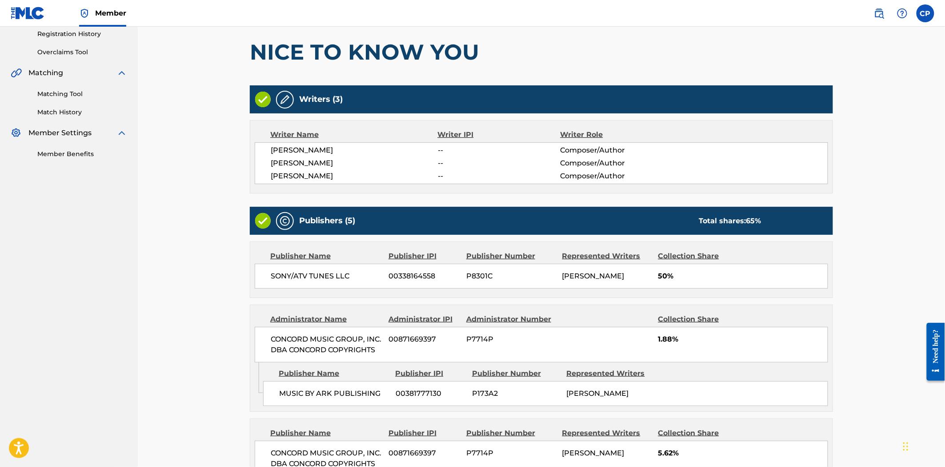
scroll to position [435, 0]
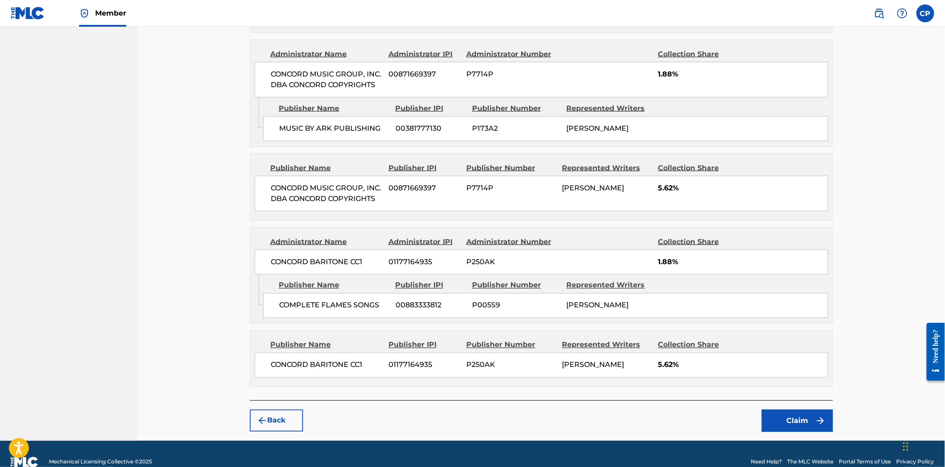
click at [786, 432] on button "Claim" at bounding box center [797, 421] width 71 height 22
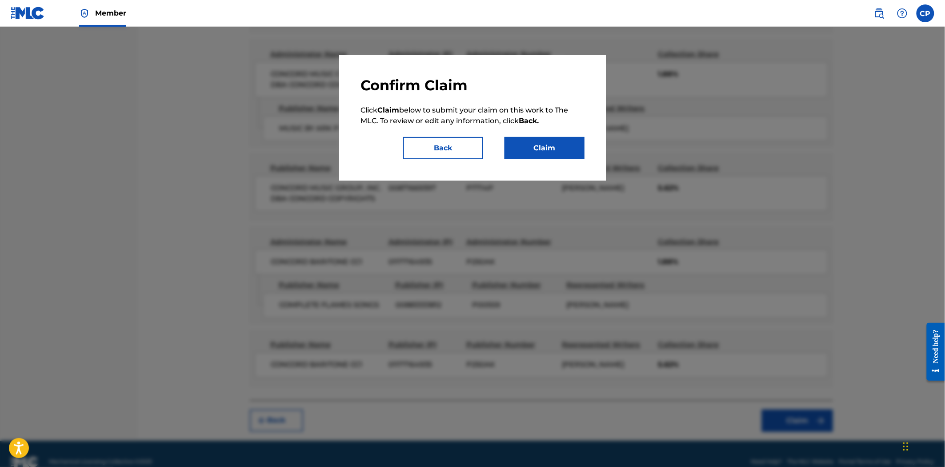
click at [534, 146] on button "Claim" at bounding box center [545, 148] width 80 height 22
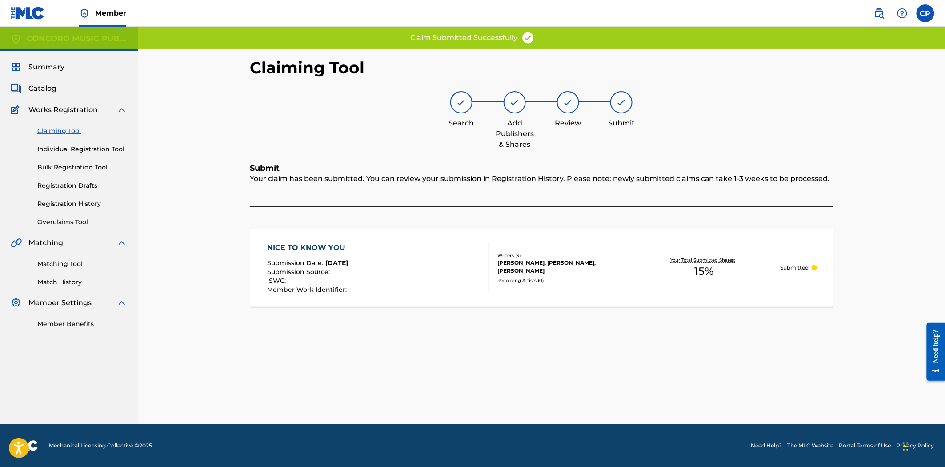
scroll to position [0, 0]
click at [297, 246] on div "NICE TO KNOW YOU" at bounding box center [308, 247] width 83 height 11
